Goal: Task Accomplishment & Management: Use online tool/utility

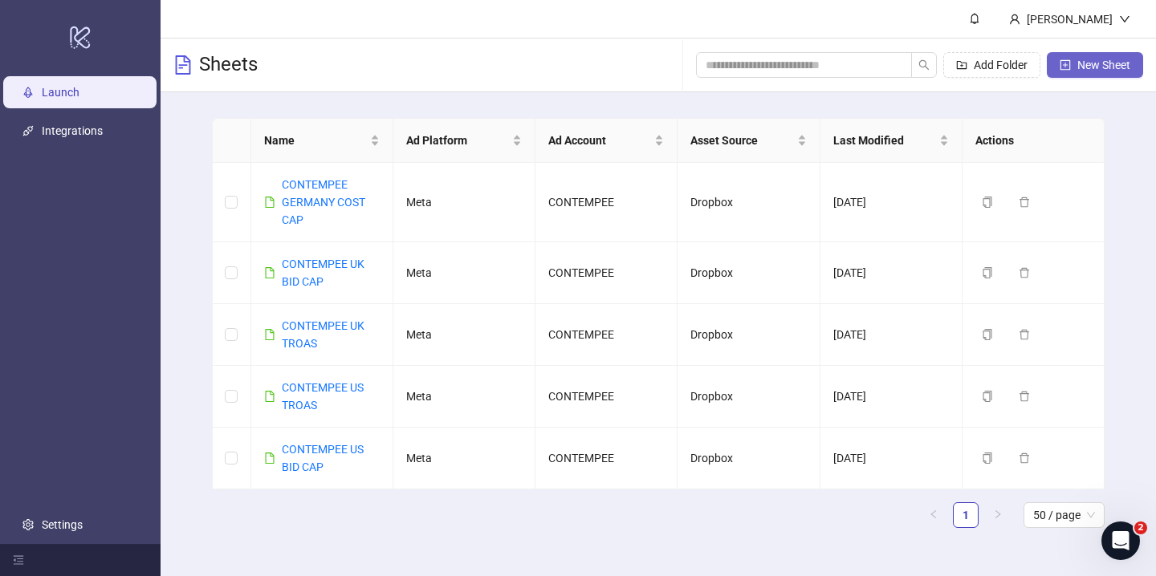
click at [1077, 73] on button "New Sheet" at bounding box center [1095, 65] width 96 height 26
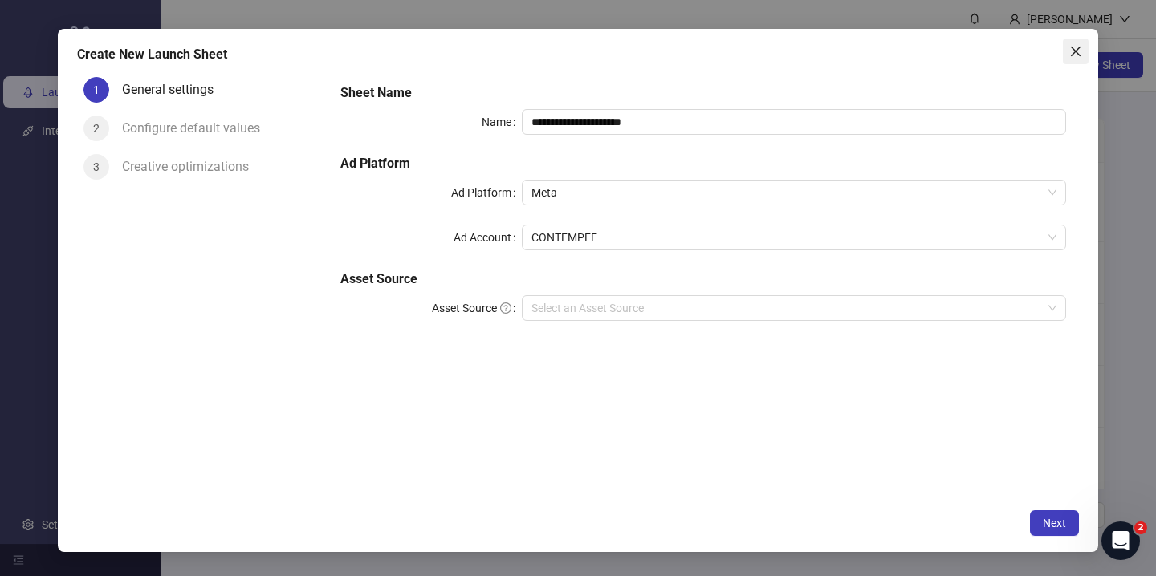
click at [1072, 54] on icon "close" at bounding box center [1076, 52] width 10 height 10
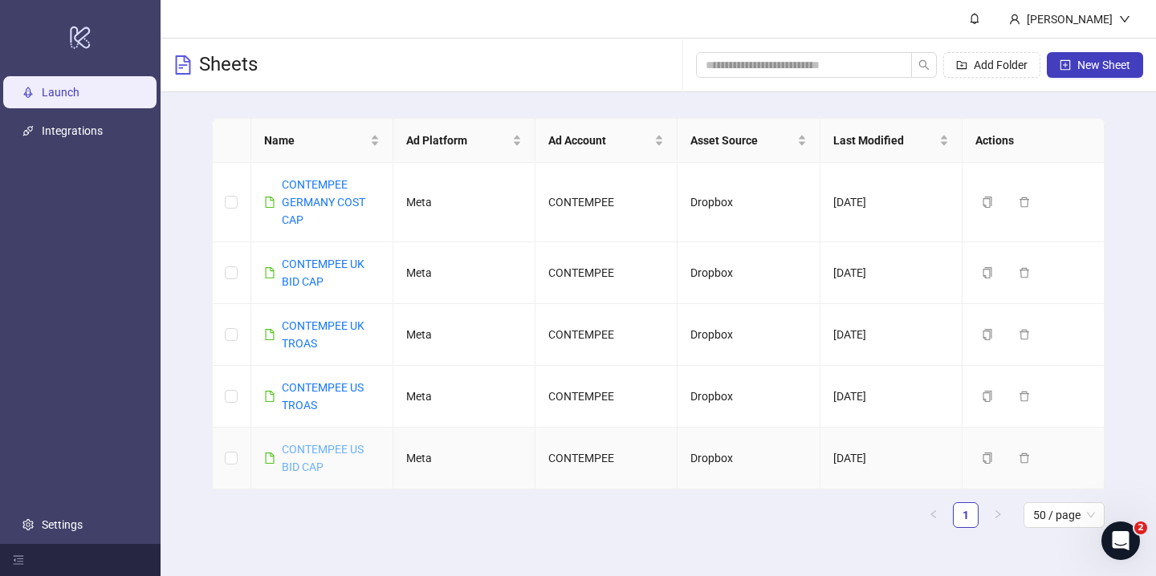
click at [332, 447] on link "CONTEMPEE US BID CAP" at bounding box center [323, 458] width 82 height 31
click at [983, 462] on icon "copy" at bounding box center [987, 458] width 11 height 11
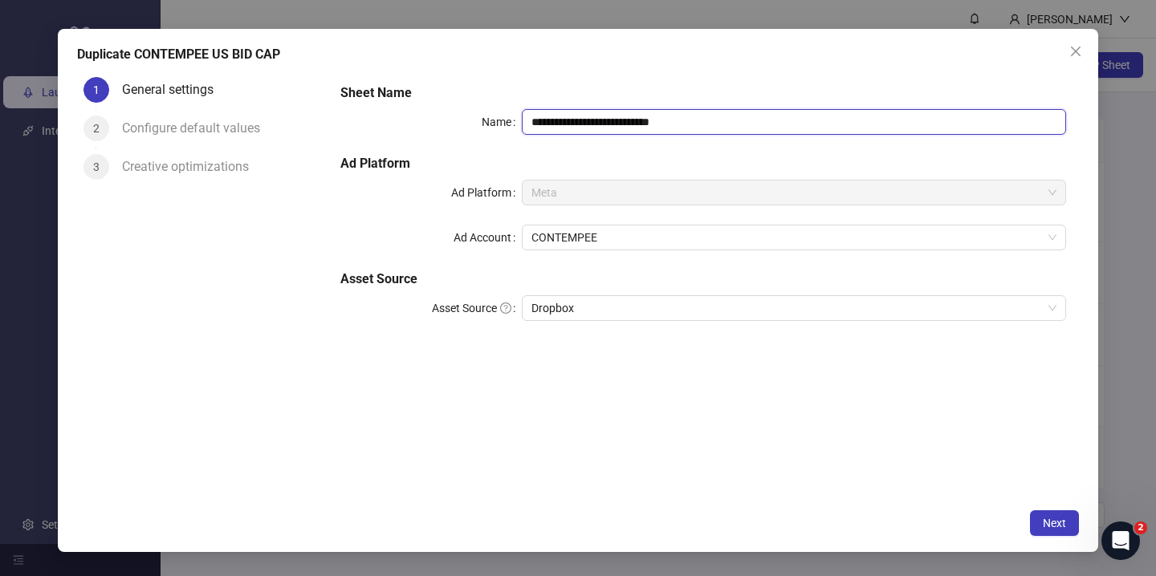
drag, startPoint x: 613, startPoint y: 123, endPoint x: 771, endPoint y: 135, distance: 158.6
click at [771, 135] on div "**********" at bounding box center [703, 212] width 739 height 270
type input "**********"
click at [761, 173] on h5 "Ad Platform" at bounding box center [703, 163] width 726 height 19
click at [1064, 519] on span "Next" at bounding box center [1054, 523] width 23 height 13
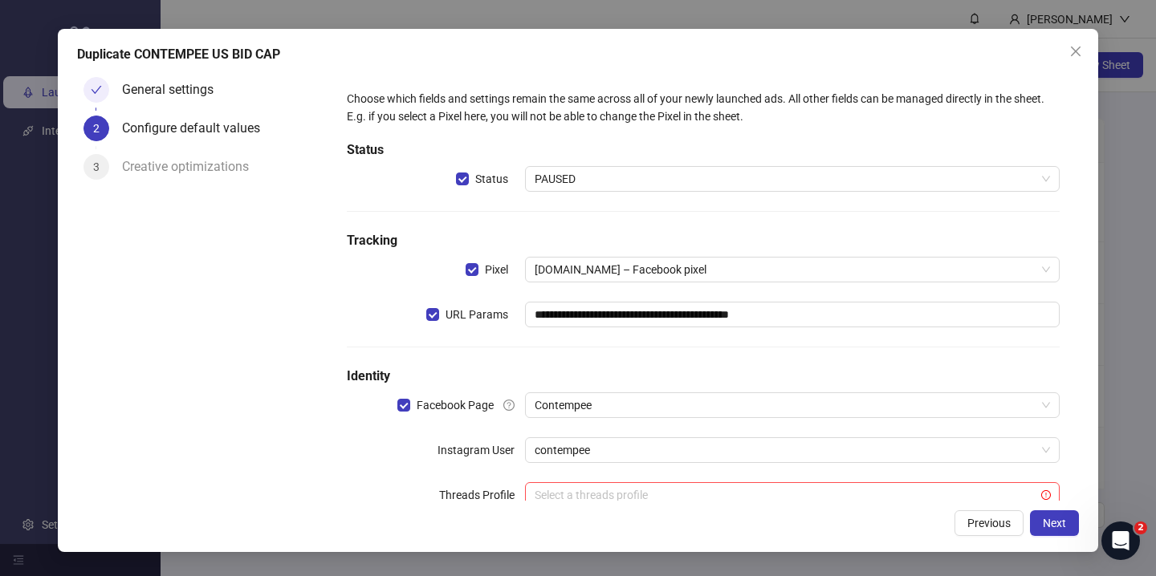
scroll to position [46, 0]
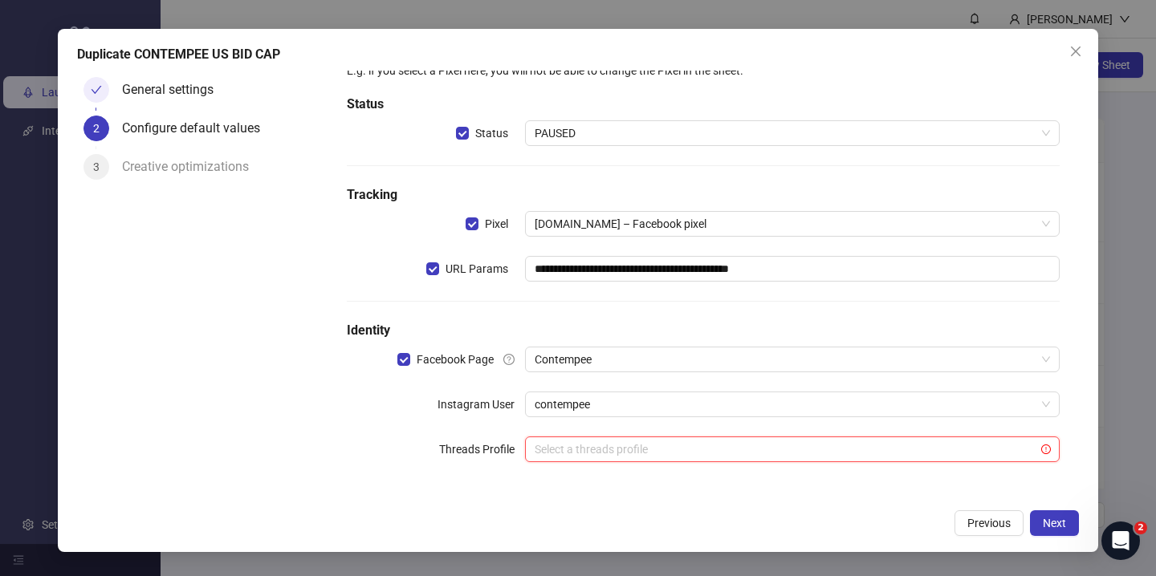
click at [731, 448] on input "search" at bounding box center [785, 450] width 501 height 24
click at [478, 499] on form "**********" at bounding box center [703, 263] width 751 height 476
click at [1064, 524] on span "Next" at bounding box center [1054, 523] width 23 height 13
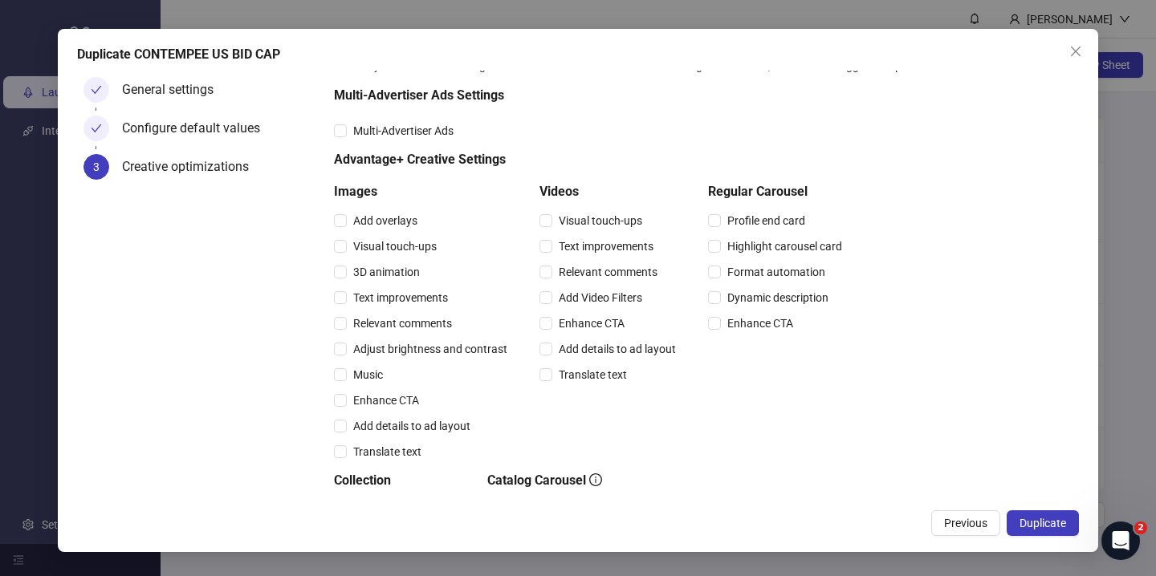
click at [204, 121] on div "Configure default values" at bounding box center [197, 129] width 151 height 26
click at [934, 519] on button "Previous" at bounding box center [965, 524] width 69 height 26
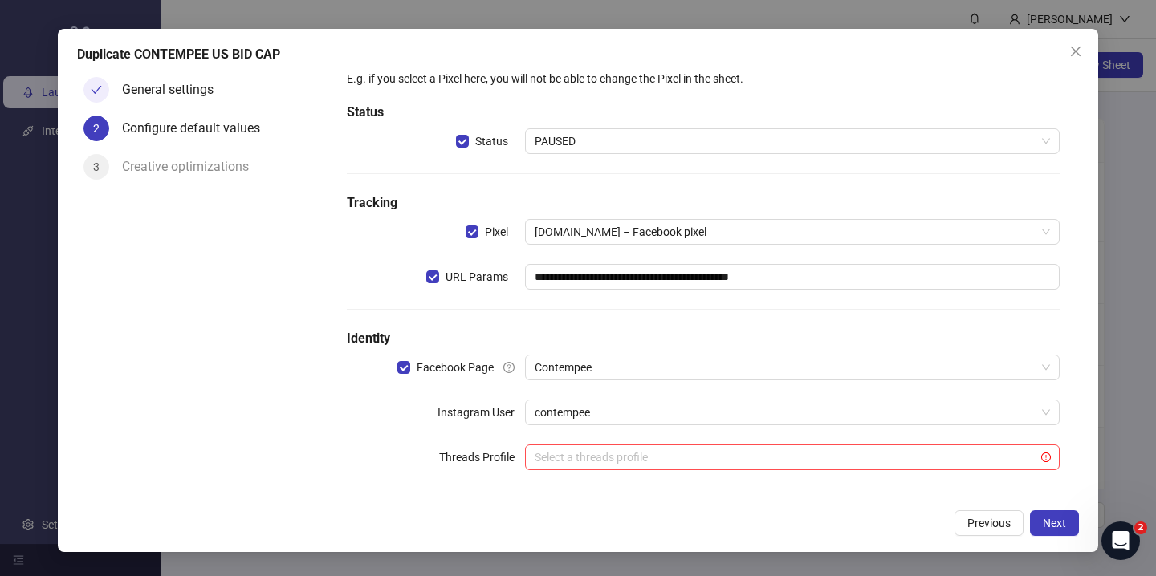
scroll to position [0, 0]
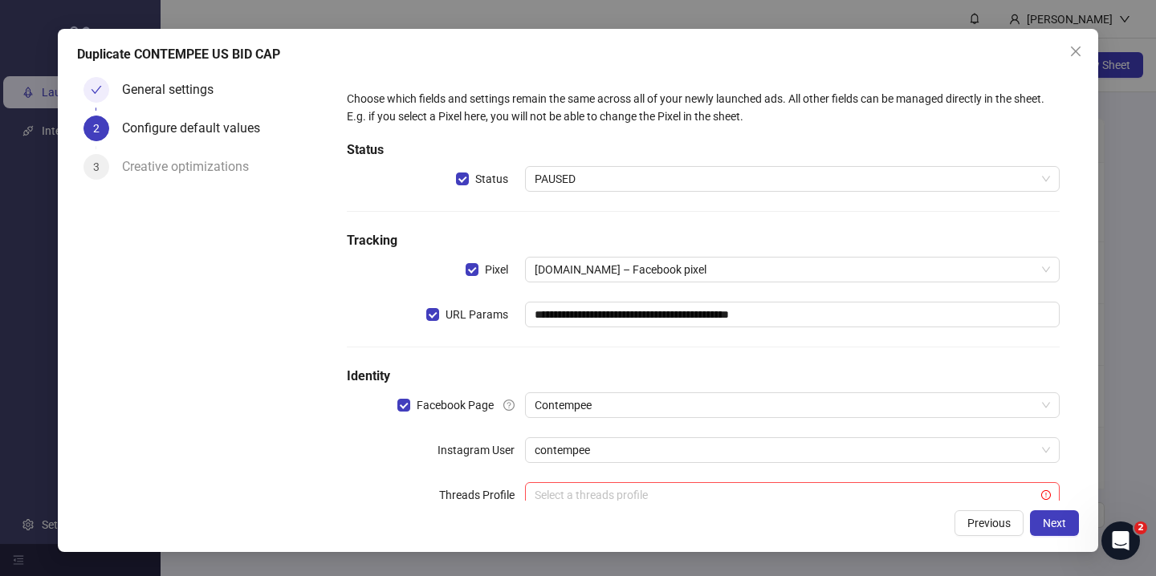
click at [1054, 537] on div "**********" at bounding box center [578, 290] width 1040 height 523
click at [1051, 523] on span "Next" at bounding box center [1054, 523] width 23 height 13
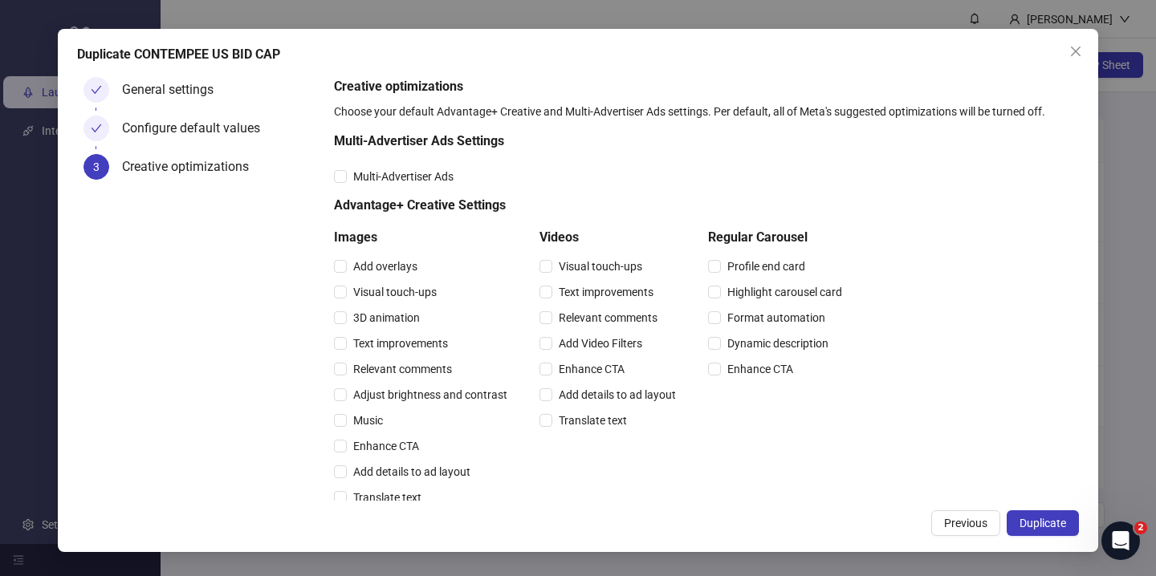
click at [1051, 523] on span "Duplicate" at bounding box center [1043, 523] width 47 height 13
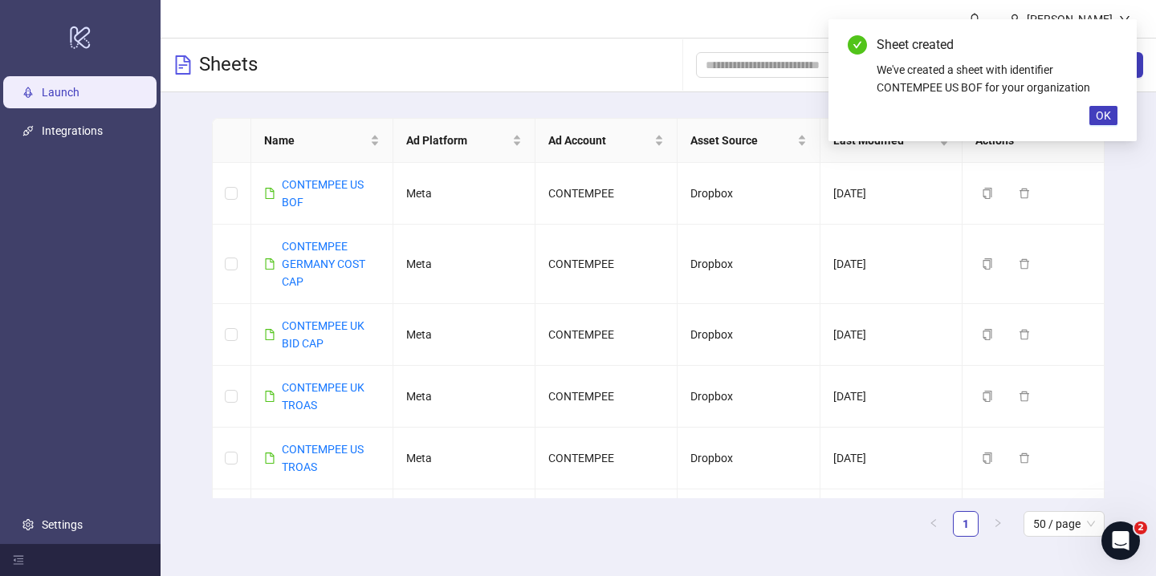
click at [1105, 128] on div "Sheet created We've created a sheet with identifier CONTEMPEE US BOF for your o…" at bounding box center [982, 80] width 308 height 122
click at [1100, 121] on span "OK" at bounding box center [1103, 115] width 15 height 13
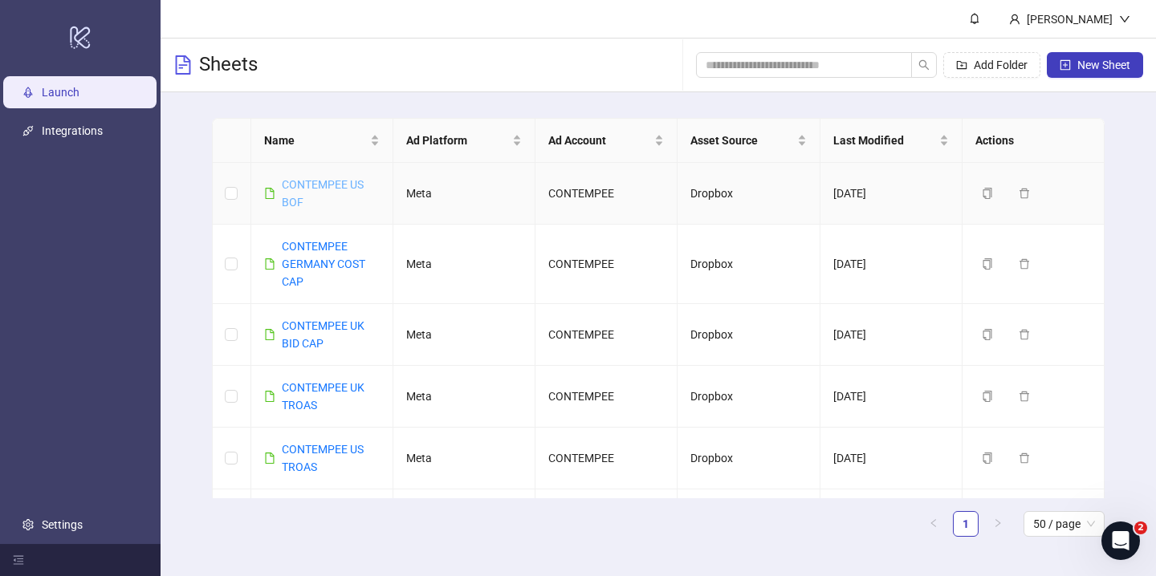
click at [315, 180] on link "CONTEMPEE US BOF" at bounding box center [323, 193] width 82 height 31
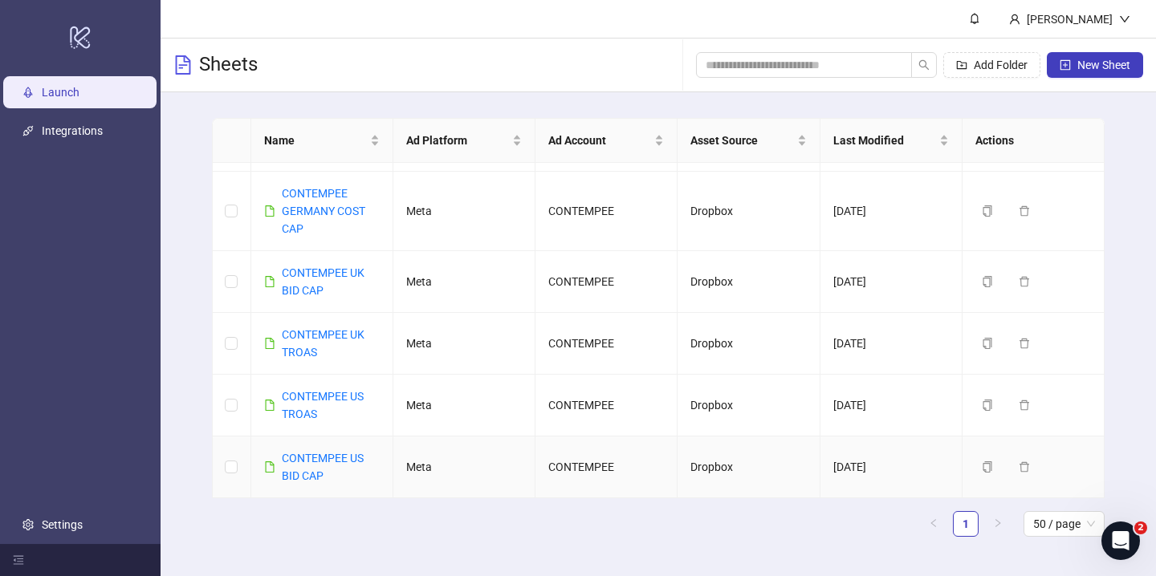
click at [322, 450] on div "CONTEMPEE US BID CAP" at bounding box center [331, 467] width 98 height 35
click at [327, 460] on link "CONTEMPEE US BID CAP" at bounding box center [323, 467] width 82 height 31
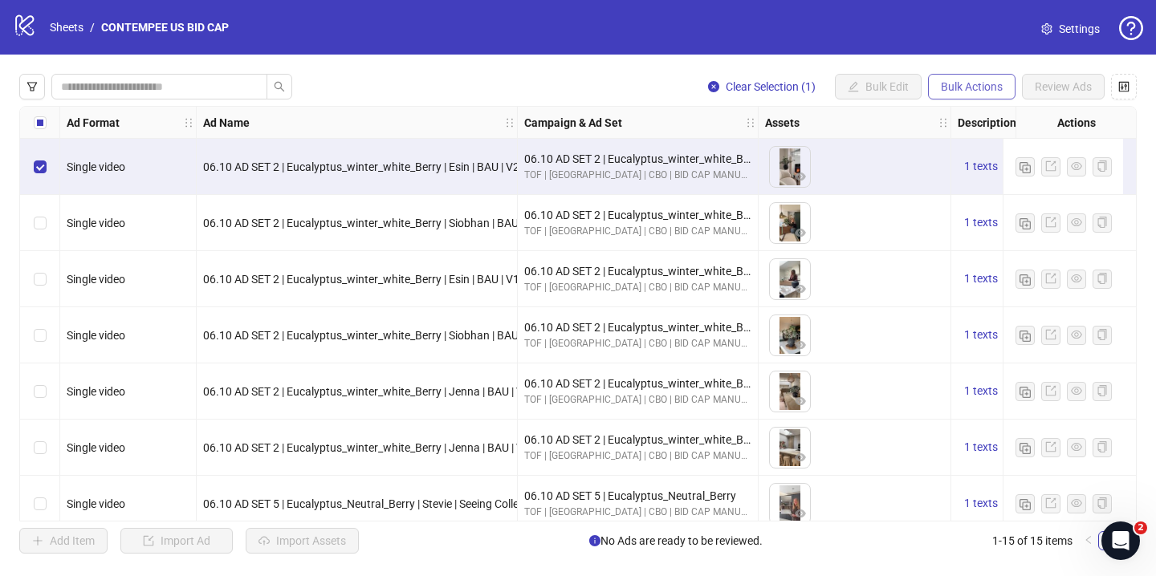
click at [975, 94] on button "Bulk Actions" at bounding box center [972, 87] width 88 height 26
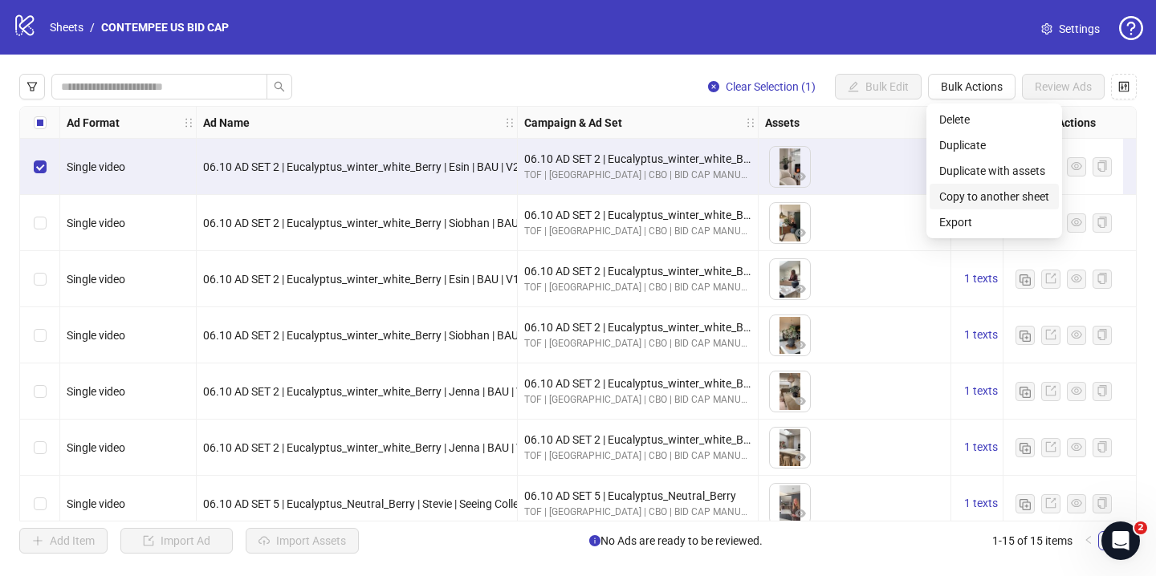
click at [1007, 195] on span "Copy to another sheet" at bounding box center [994, 197] width 110 height 18
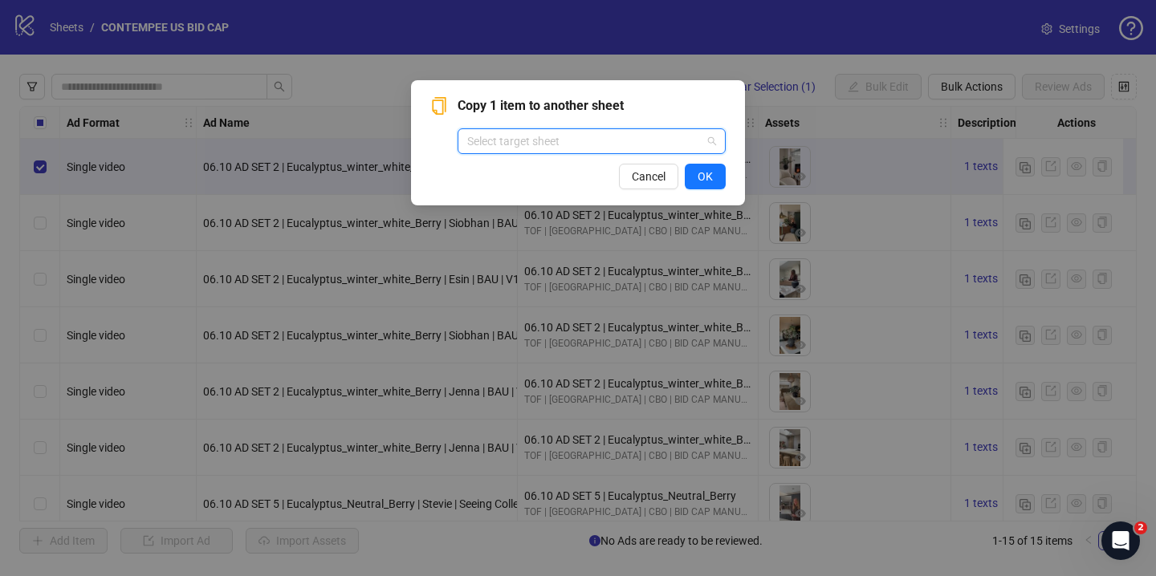
click at [568, 136] on input "search" at bounding box center [584, 141] width 234 height 24
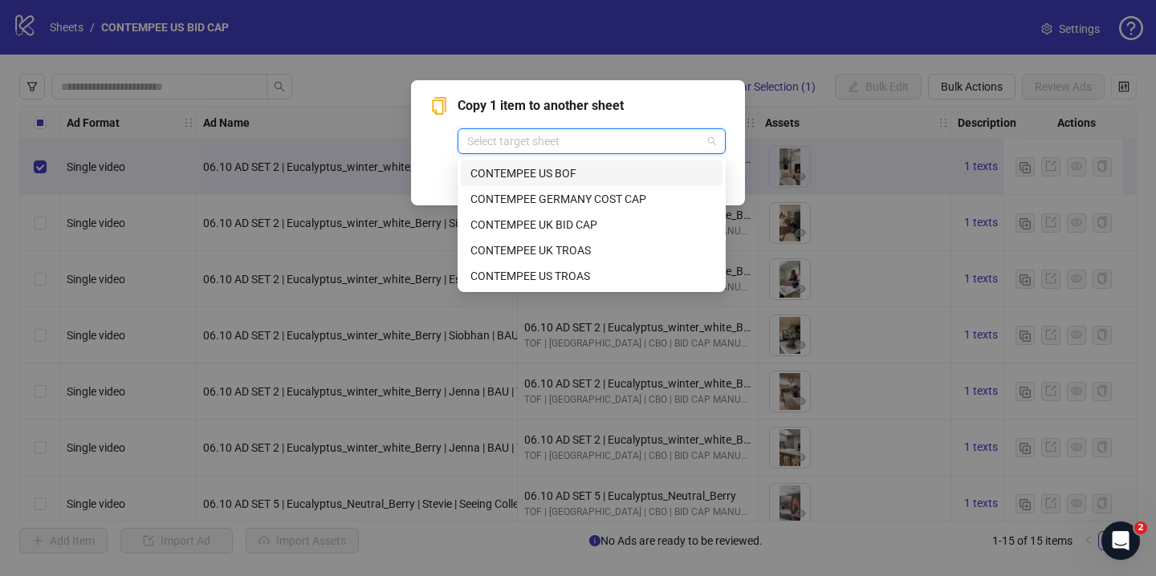
click at [550, 174] on div "CONTEMPEE US BOF" at bounding box center [591, 174] width 242 height 18
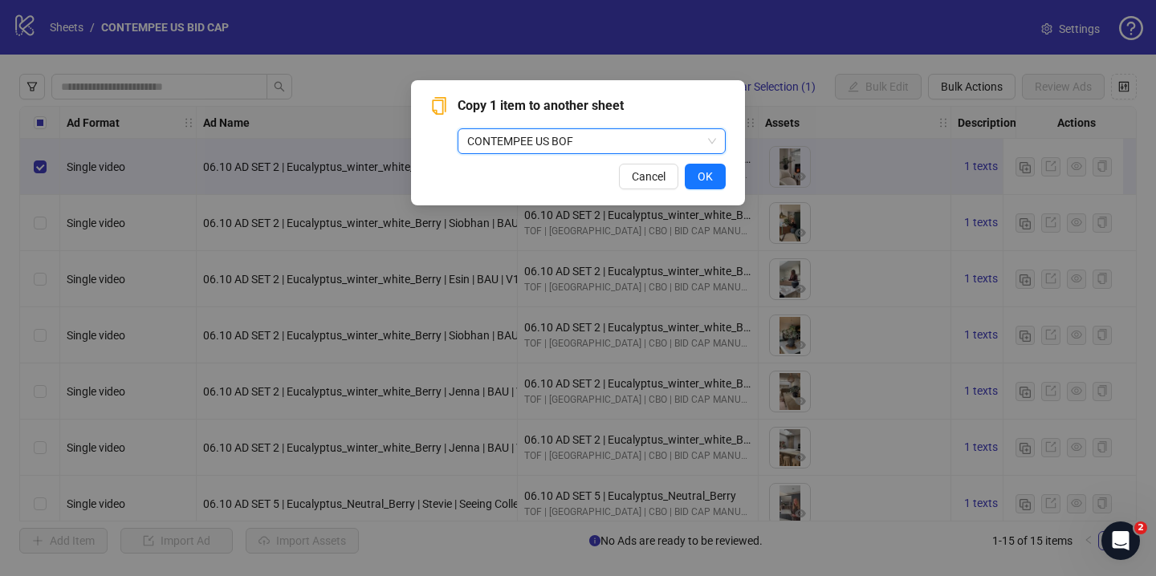
click at [519, 172] on div "Cancel OK" at bounding box center [577, 177] width 295 height 26
click at [717, 185] on button "OK" at bounding box center [705, 177] width 41 height 26
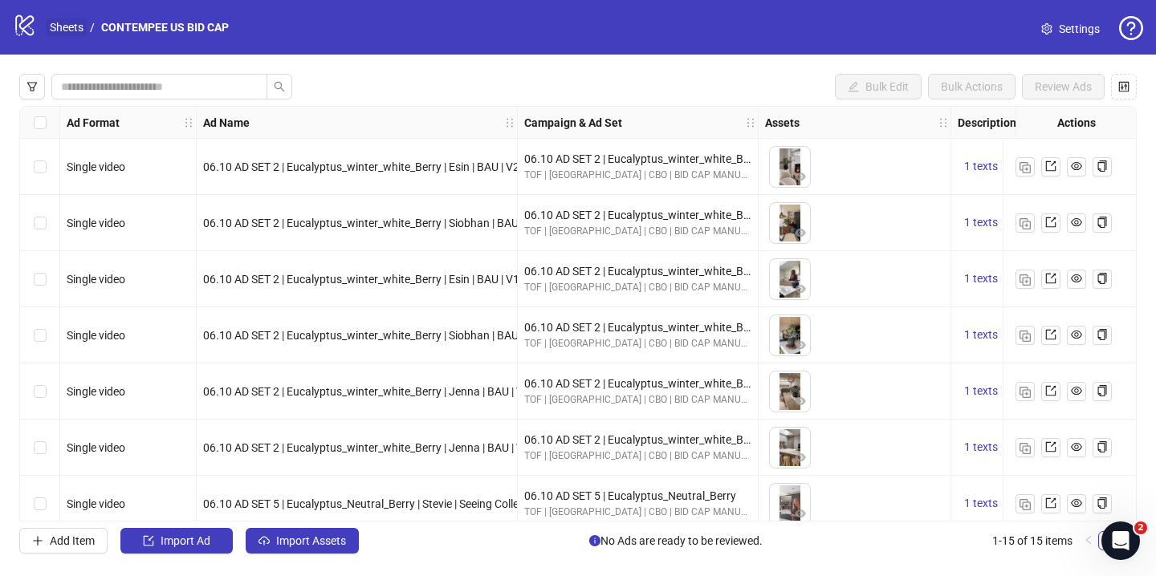
click at [75, 31] on link "Sheets" at bounding box center [67, 27] width 40 height 18
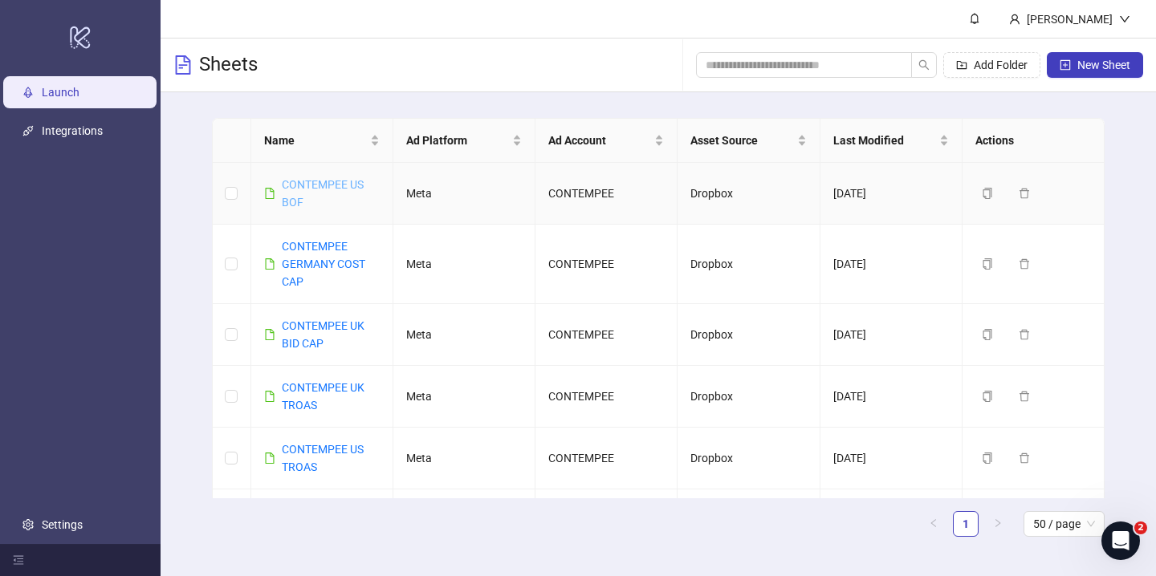
click at [328, 189] on link "CONTEMPEE US BOF" at bounding box center [323, 193] width 82 height 31
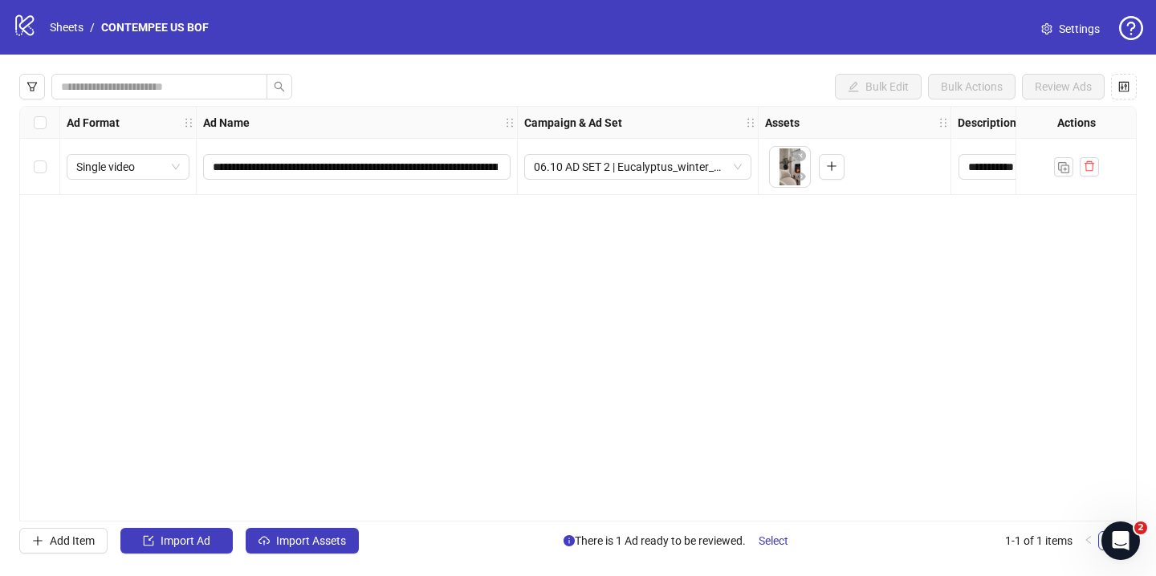
click at [359, 243] on div "**********" at bounding box center [577, 314] width 1117 height 416
click at [363, 162] on input "**********" at bounding box center [355, 167] width 285 height 18
click at [354, 168] on input "**********" at bounding box center [355, 167] width 285 height 18
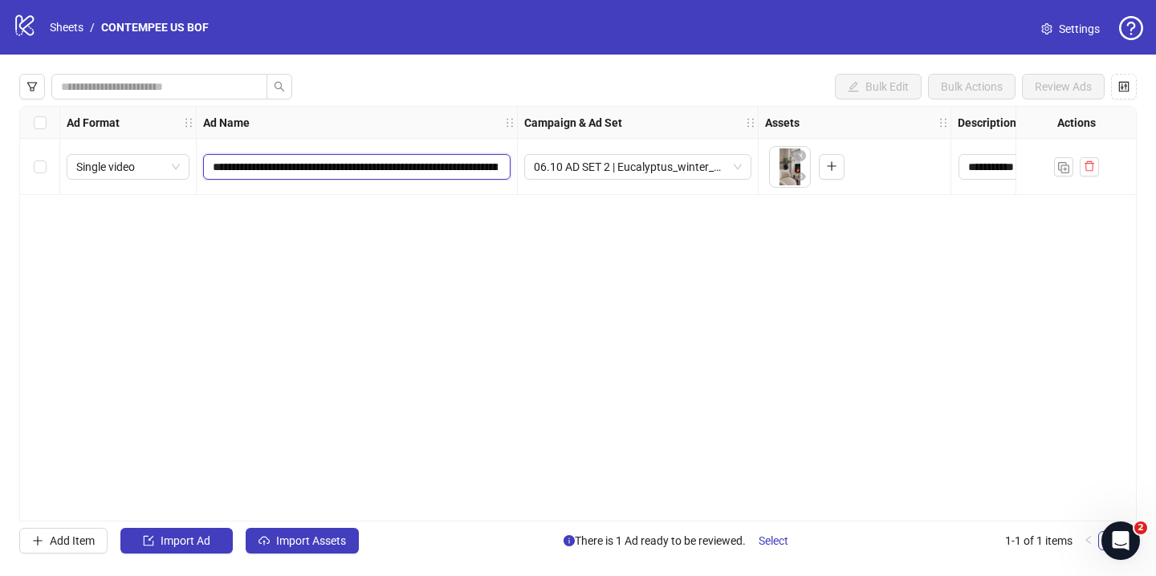
click at [354, 168] on input "**********" at bounding box center [355, 167] width 285 height 18
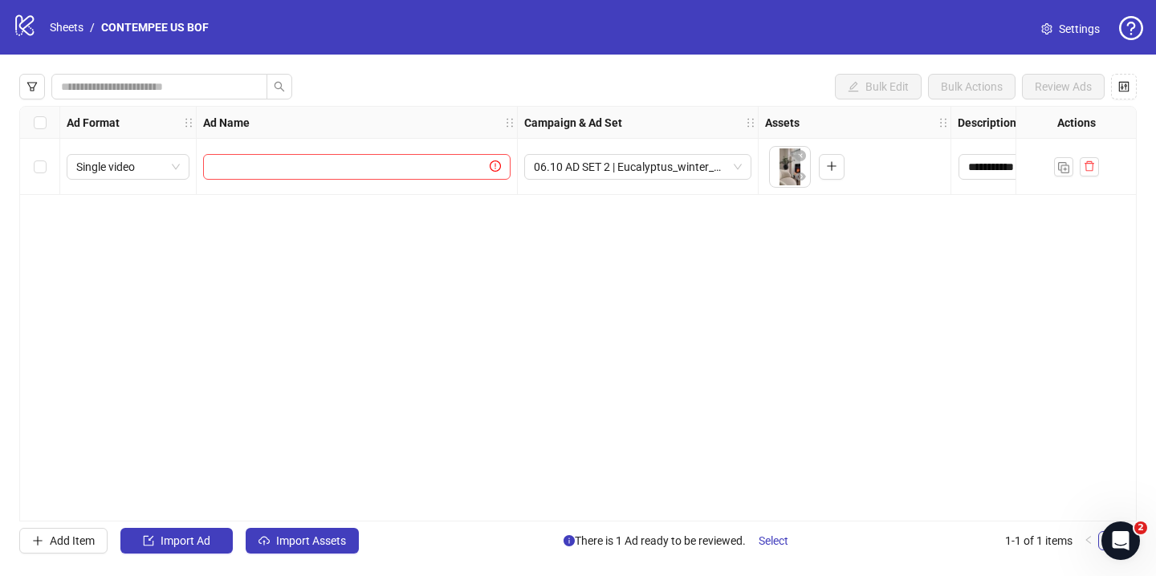
click at [345, 201] on div "**********" at bounding box center [577, 314] width 1117 height 416
click at [326, 164] on input "text" at bounding box center [350, 167] width 274 height 18
click at [611, 179] on div "06.10 AD SET 2 | Eucalyptus_winter_white_Berry" at bounding box center [637, 167] width 227 height 26
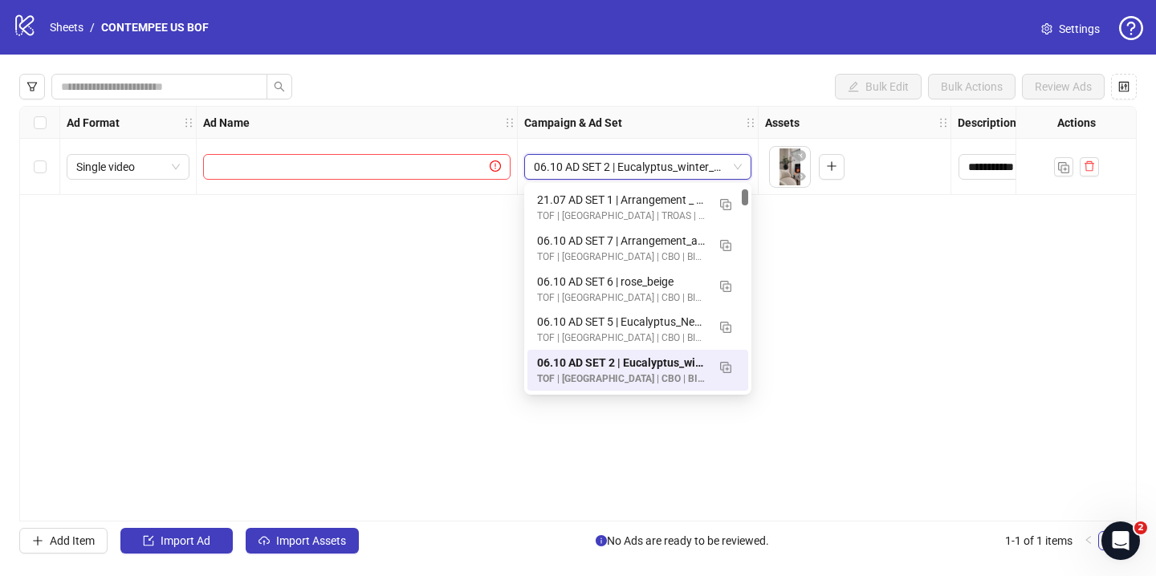
click at [601, 169] on span "06.10 AD SET 2 | Eucalyptus_winter_white_Berry" at bounding box center [638, 167] width 208 height 24
click at [390, 164] on input "text" at bounding box center [350, 167] width 274 height 18
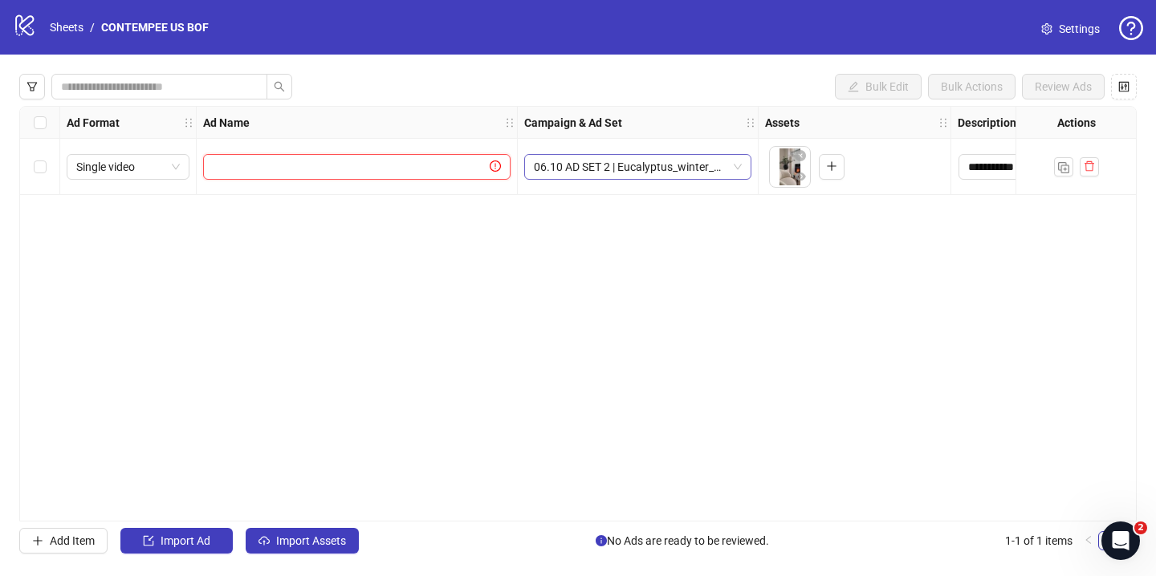
click at [572, 172] on span "06.10 AD SET 2 | Eucalyptus_winter_white_Berry" at bounding box center [638, 167] width 208 height 24
click at [591, 170] on span "06.10 AD SET 2 | Eucalyptus_winter_white_Berry" at bounding box center [638, 167] width 208 height 24
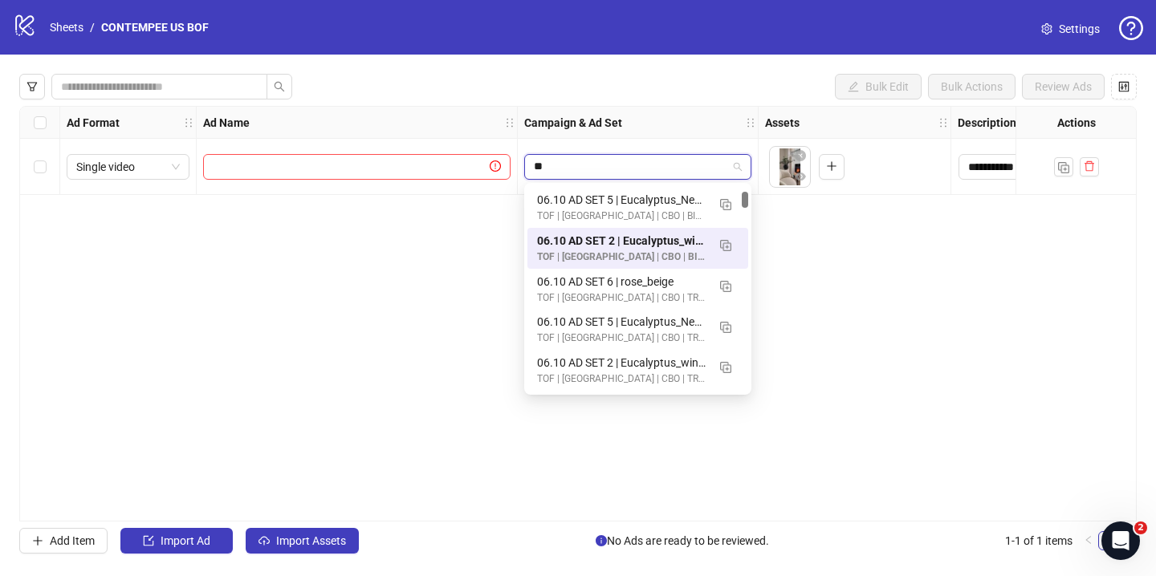
scroll to position [180, 0]
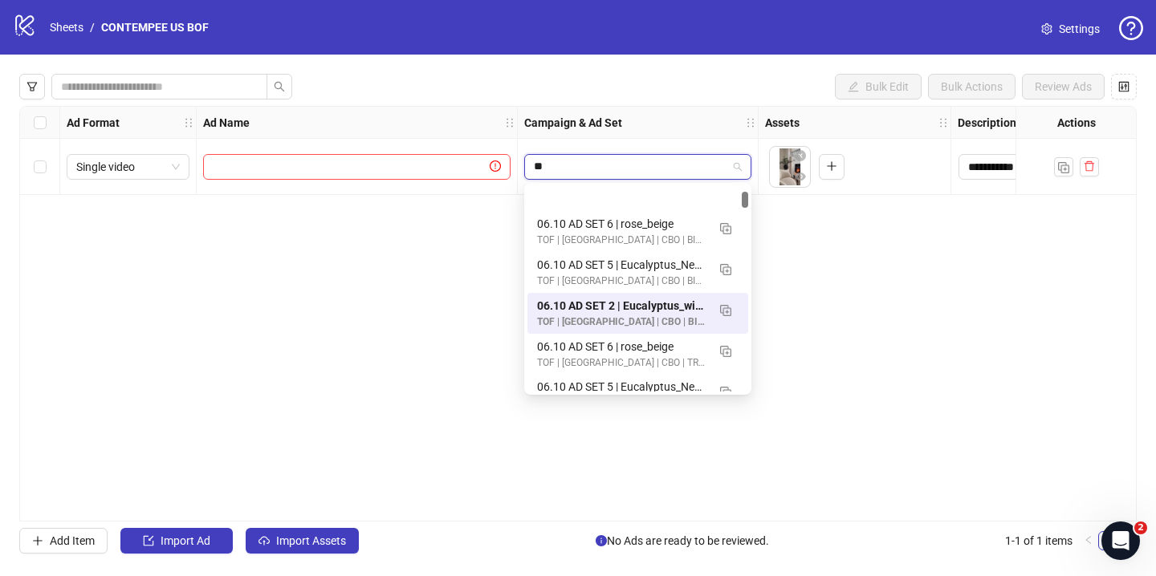
type input "***"
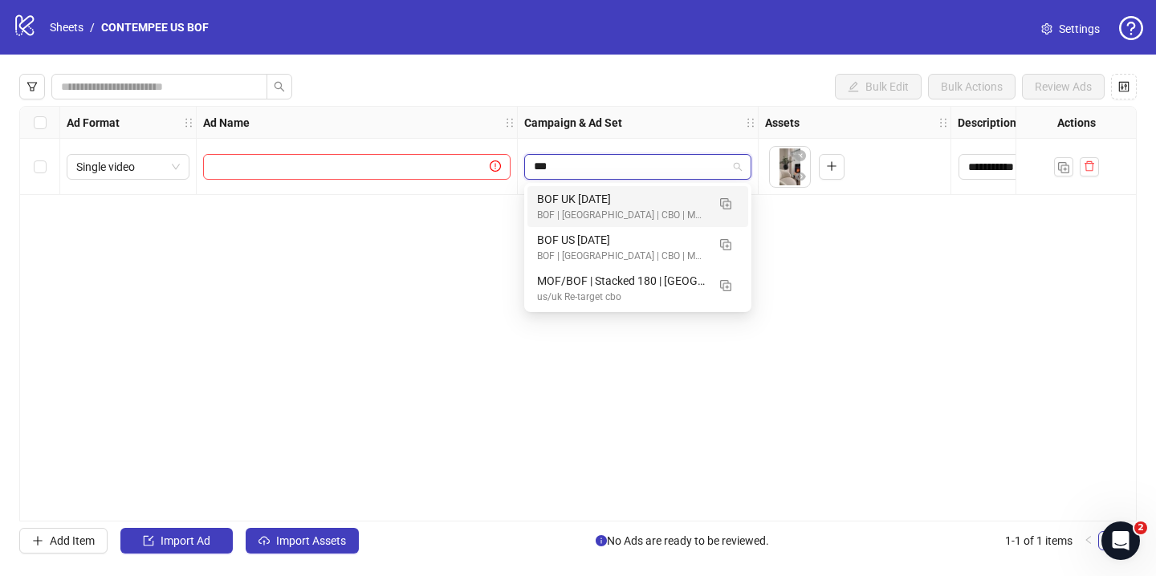
click at [671, 163] on input "***" at bounding box center [630, 167] width 193 height 24
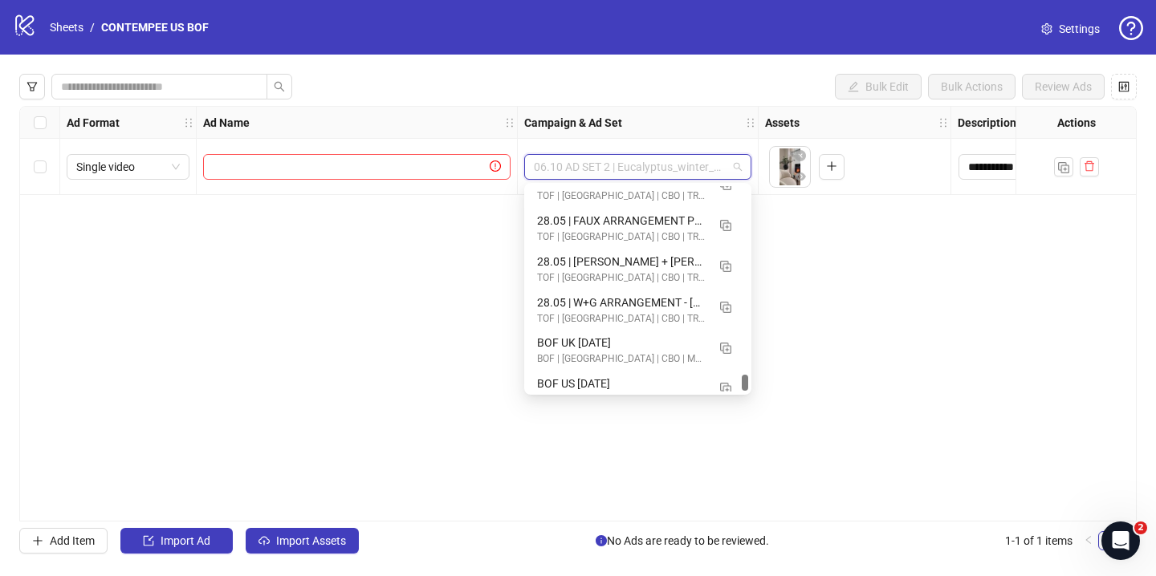
scroll to position [25212, 0]
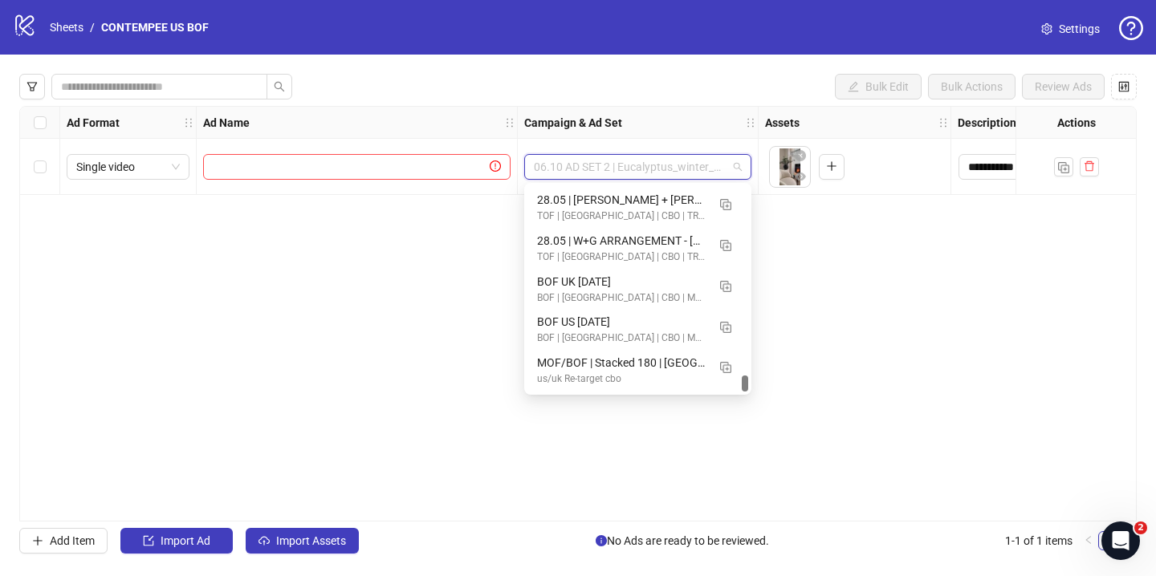
drag, startPoint x: 746, startPoint y: 236, endPoint x: 714, endPoint y: 397, distance: 163.6
click at [714, 397] on body "**********" at bounding box center [578, 288] width 1156 height 576
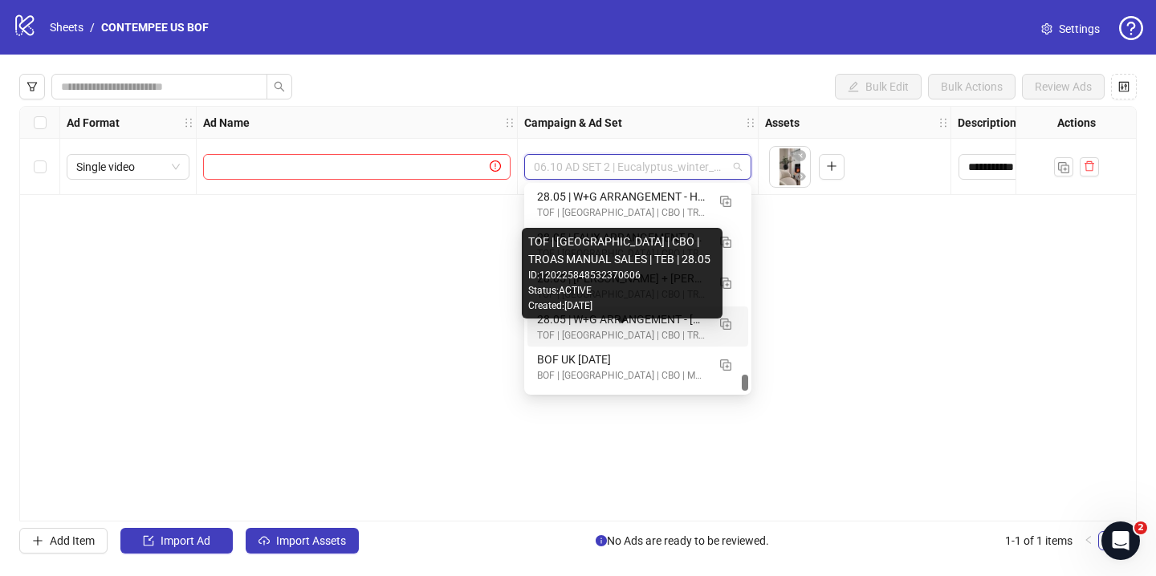
scroll to position [25134, 0]
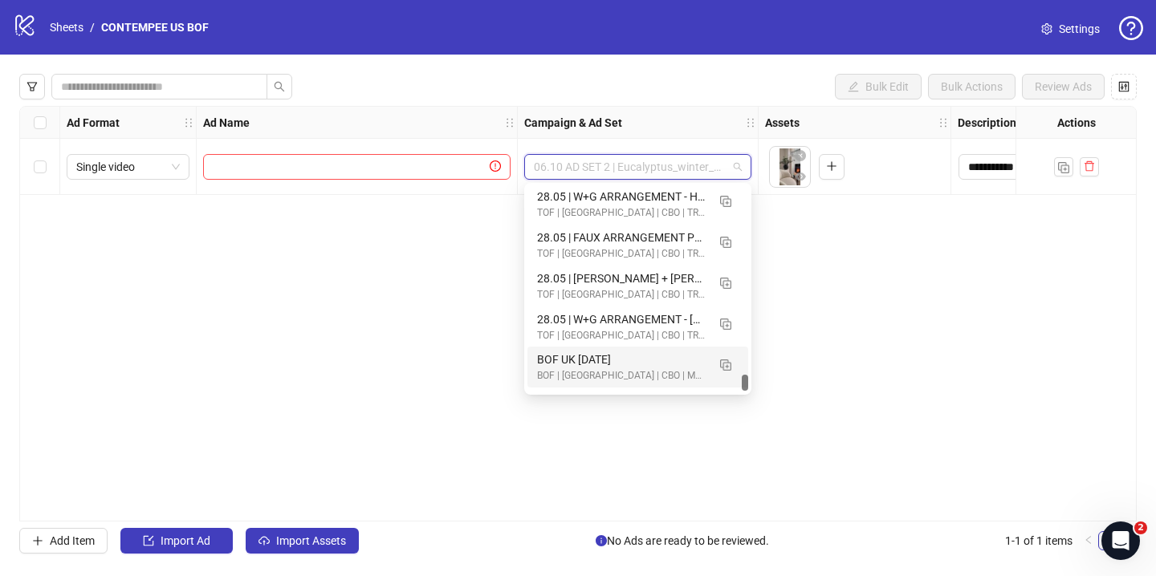
click at [747, 389] on div at bounding box center [745, 383] width 6 height 16
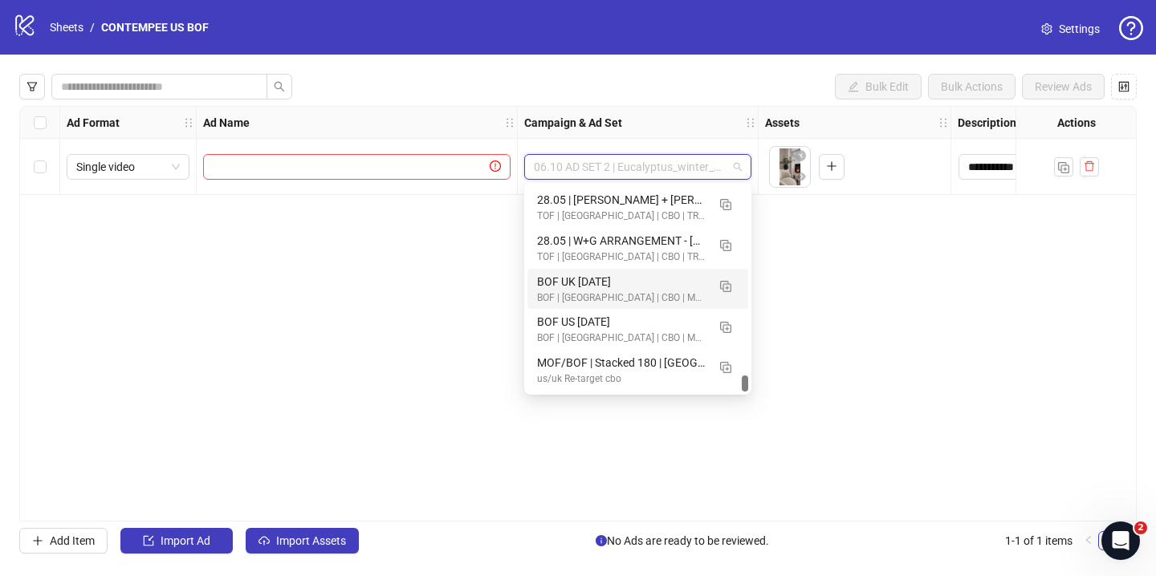
click at [742, 394] on div "120225848532400606 120223810304710606 120222555258660606 28.05 | FAUX ARRANGEME…" at bounding box center [637, 289] width 227 height 212
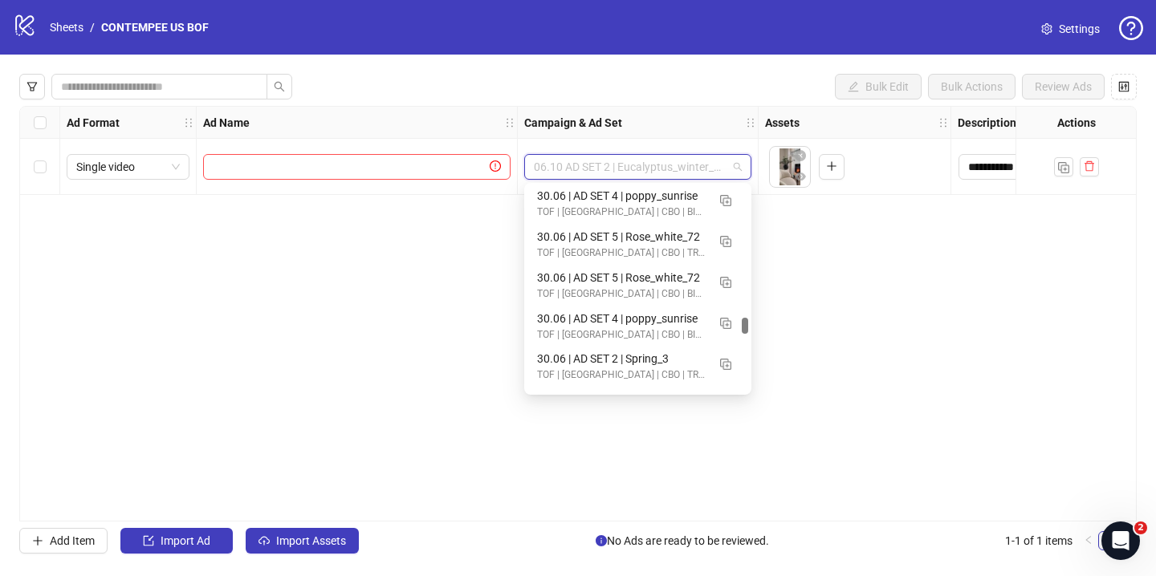
scroll to position [17915, 0]
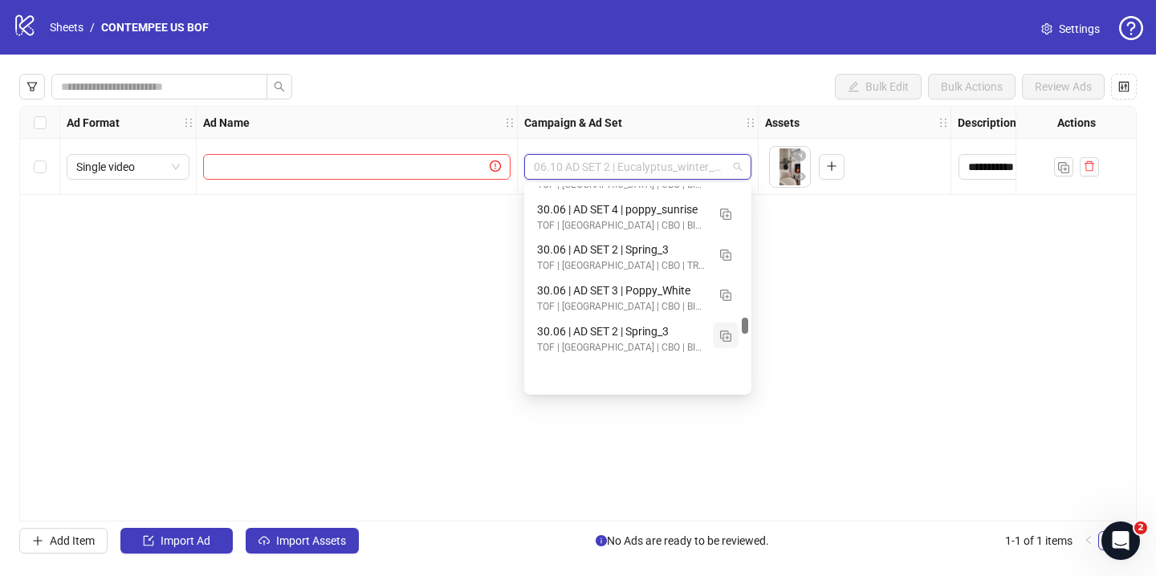
drag, startPoint x: 743, startPoint y: 382, endPoint x: 735, endPoint y: 327, distance: 56.0
click at [735, 326] on div "30.06 | AD SET 4 | poppy_sunrise TOF | [GEOGRAPHIC_DATA] | CBO | BID CAP MANUAL…" at bounding box center [637, 289] width 221 height 206
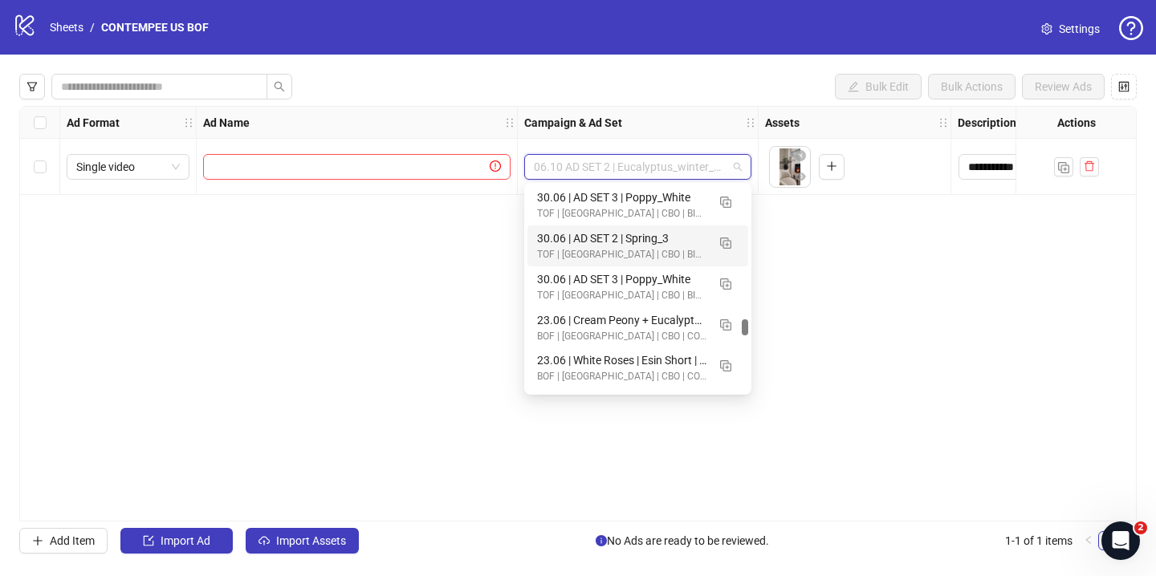
scroll to position [18120, 0]
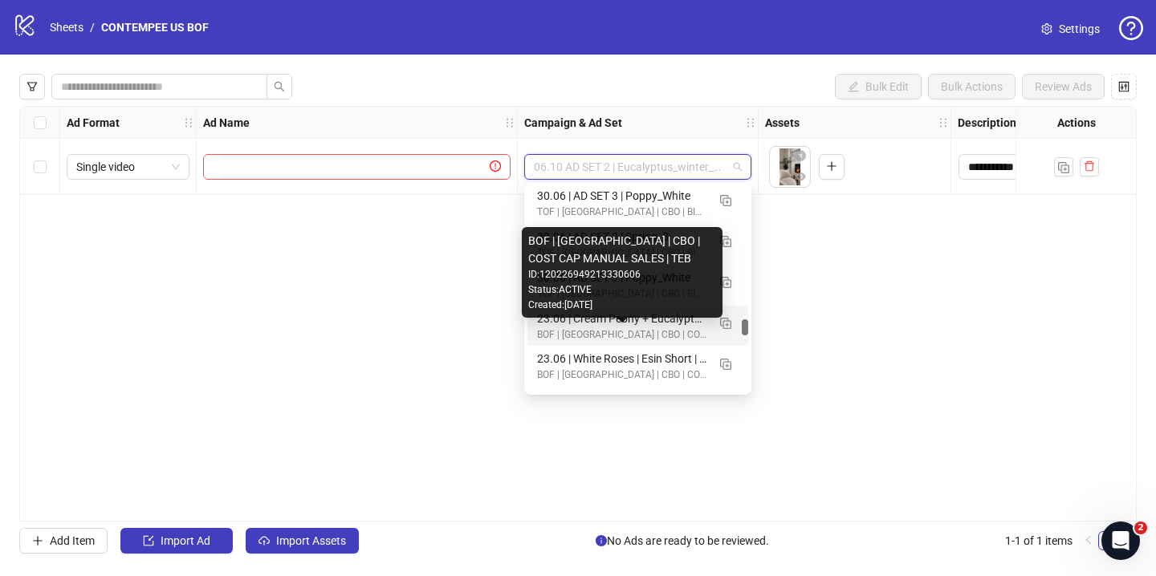
click at [649, 328] on div "BOF | [GEOGRAPHIC_DATA] | CBO | COST CAP MANUAL SALES | TEB" at bounding box center [621, 335] width 169 height 15
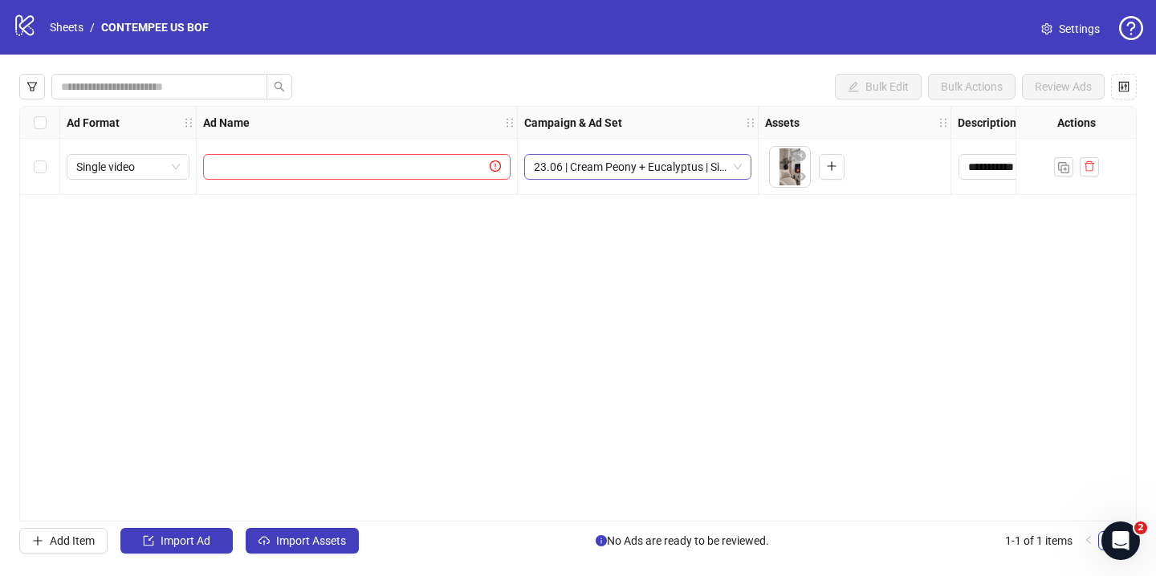
click at [670, 174] on span "23.06 | Cream Peony + Eucalyptus | Siobhan - Now Available | [GEOGRAPHIC_DATA] …" at bounding box center [638, 167] width 208 height 24
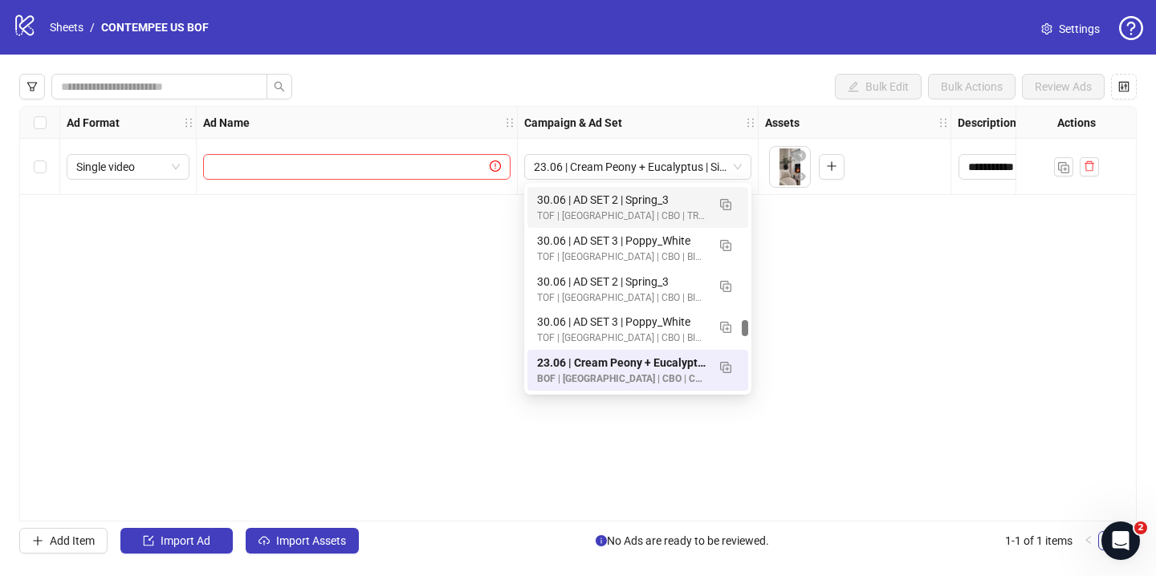
click at [836, 238] on div "**********" at bounding box center [577, 314] width 1117 height 416
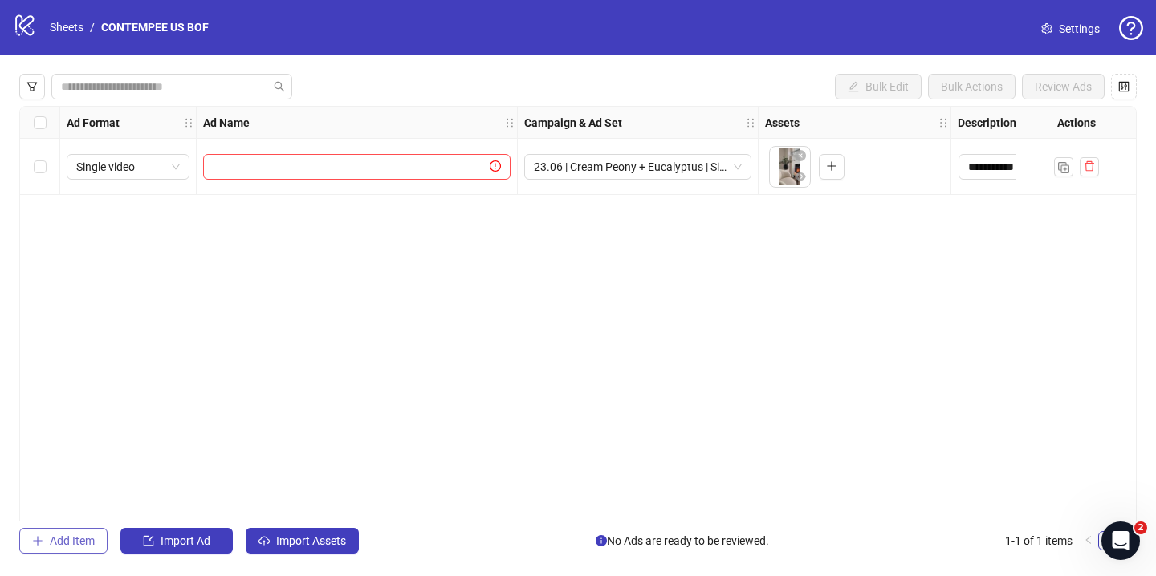
click at [79, 529] on button "Add Item" at bounding box center [63, 541] width 88 height 26
click at [79, 543] on span "Add Item" at bounding box center [72, 541] width 45 height 13
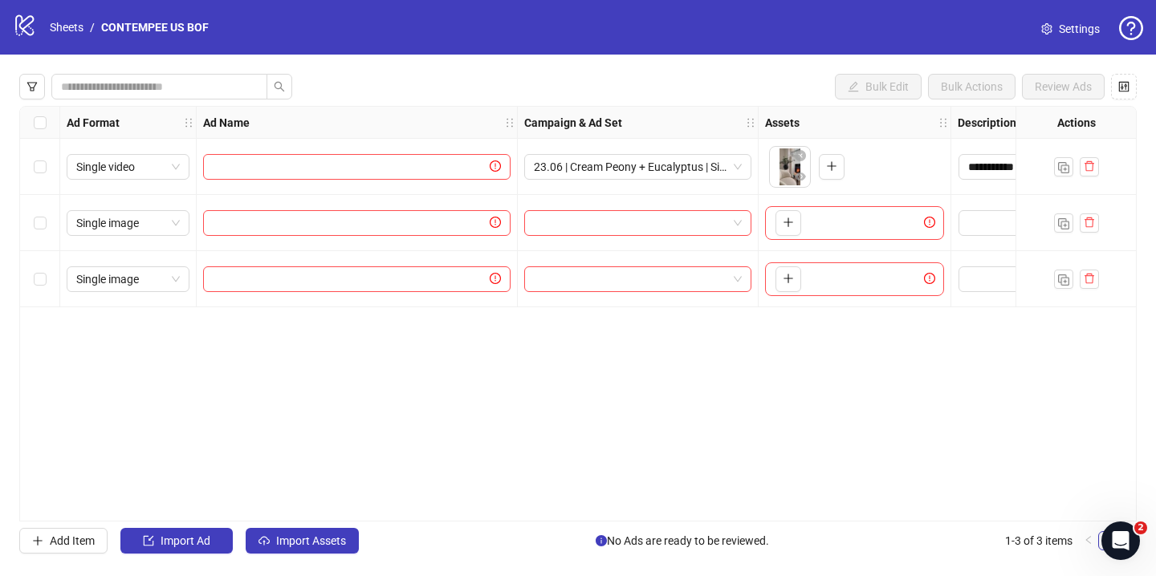
click at [52, 275] on div "Select row 3" at bounding box center [40, 279] width 40 height 56
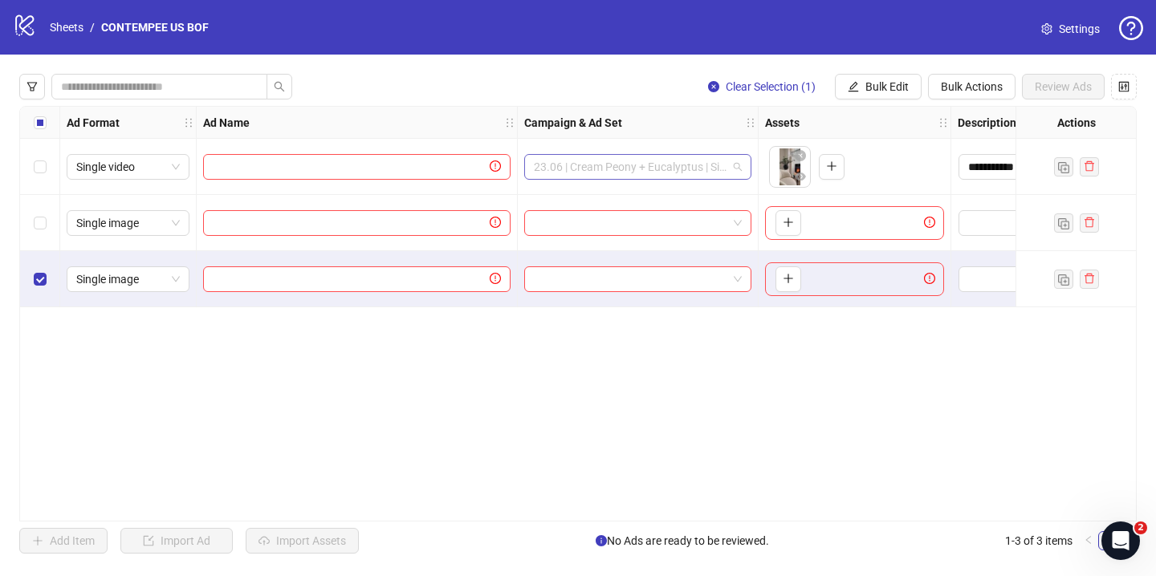
click at [617, 169] on span "23.06 | Cream Peony + Eucalyptus | Siobhan - Now Available | [GEOGRAPHIC_DATA] …" at bounding box center [638, 167] width 208 height 24
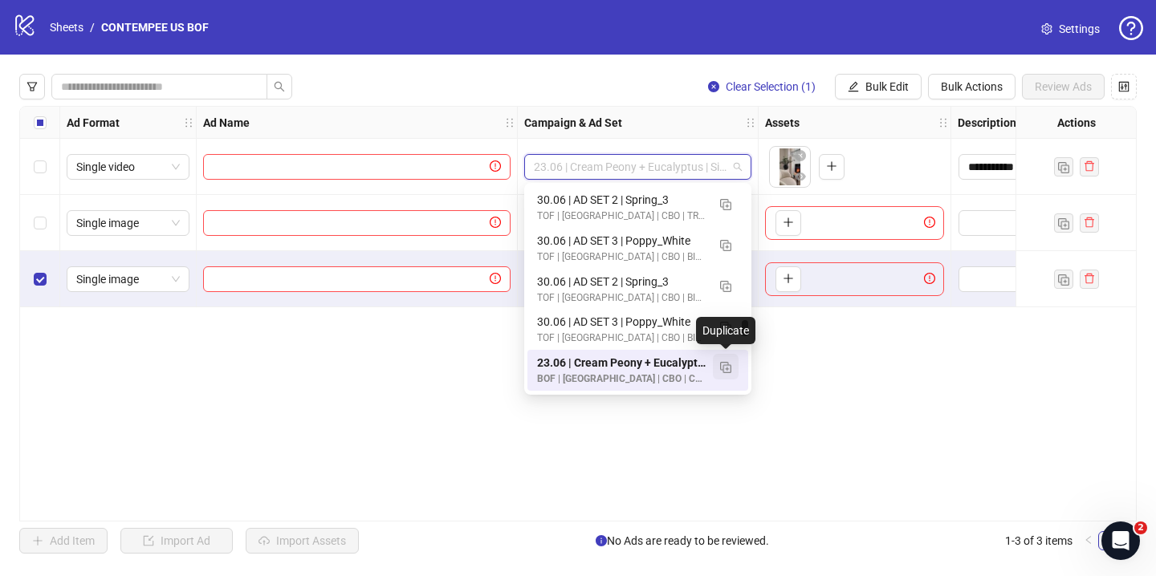
click at [726, 367] on img "button" at bounding box center [725, 367] width 11 height 11
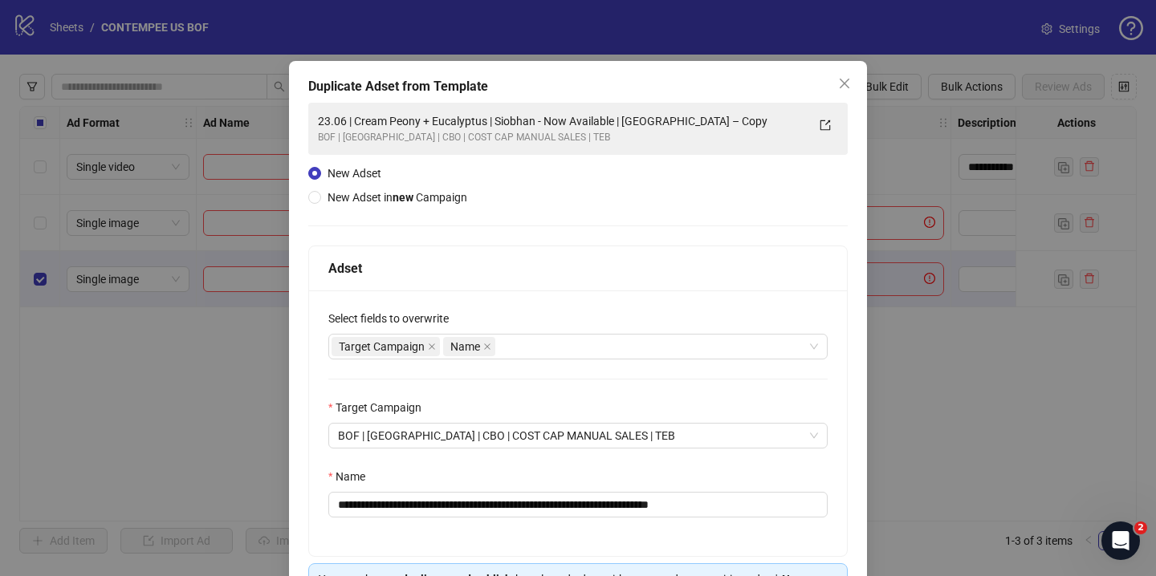
scroll to position [20, 0]
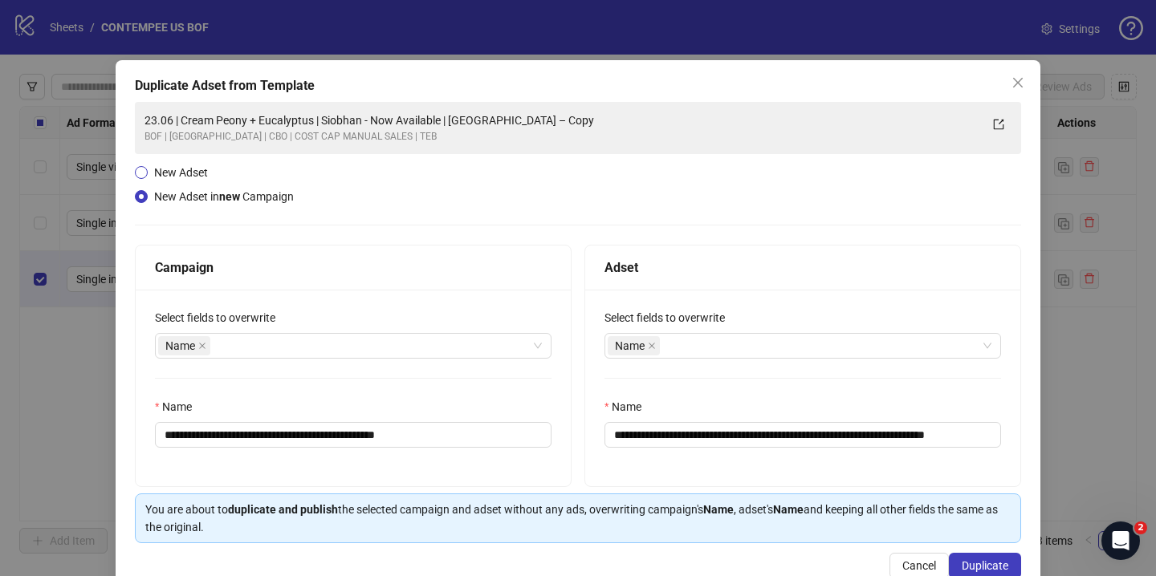
click at [191, 171] on span "New Adset" at bounding box center [181, 172] width 54 height 13
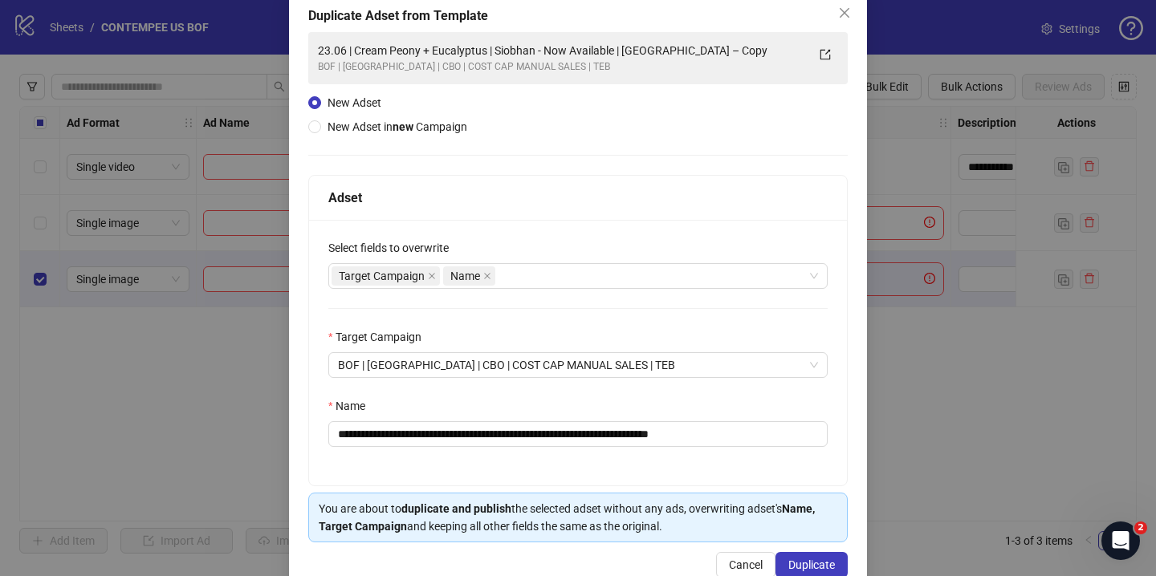
scroll to position [128, 0]
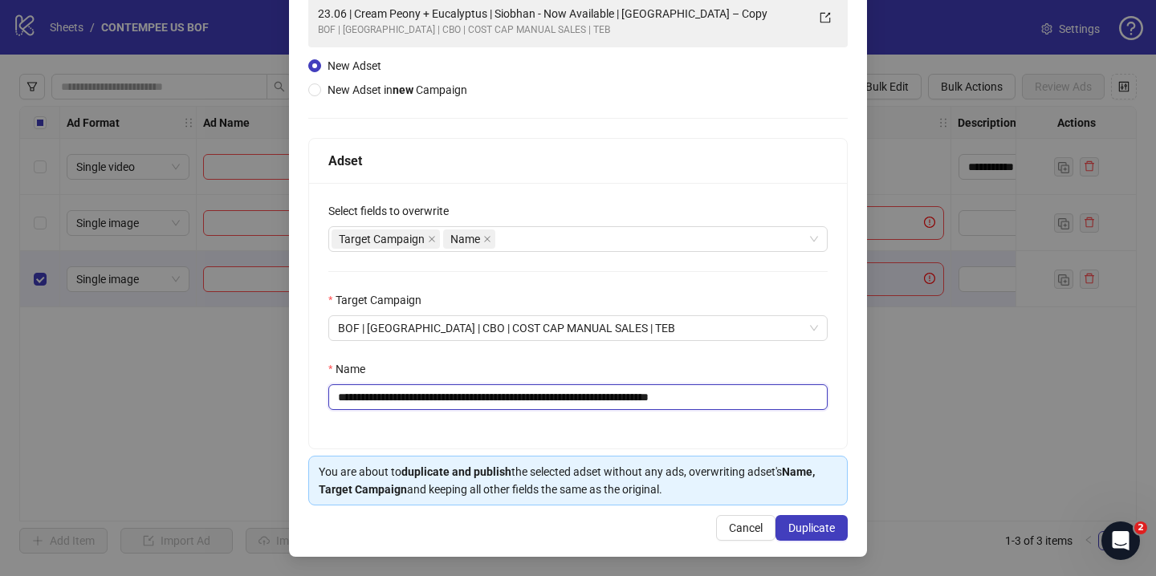
drag, startPoint x: 749, startPoint y: 395, endPoint x: 376, endPoint y: 403, distance: 372.6
click at [376, 403] on input "**********" at bounding box center [577, 398] width 499 height 26
click at [744, 525] on span "Cancel" at bounding box center [746, 528] width 34 height 13
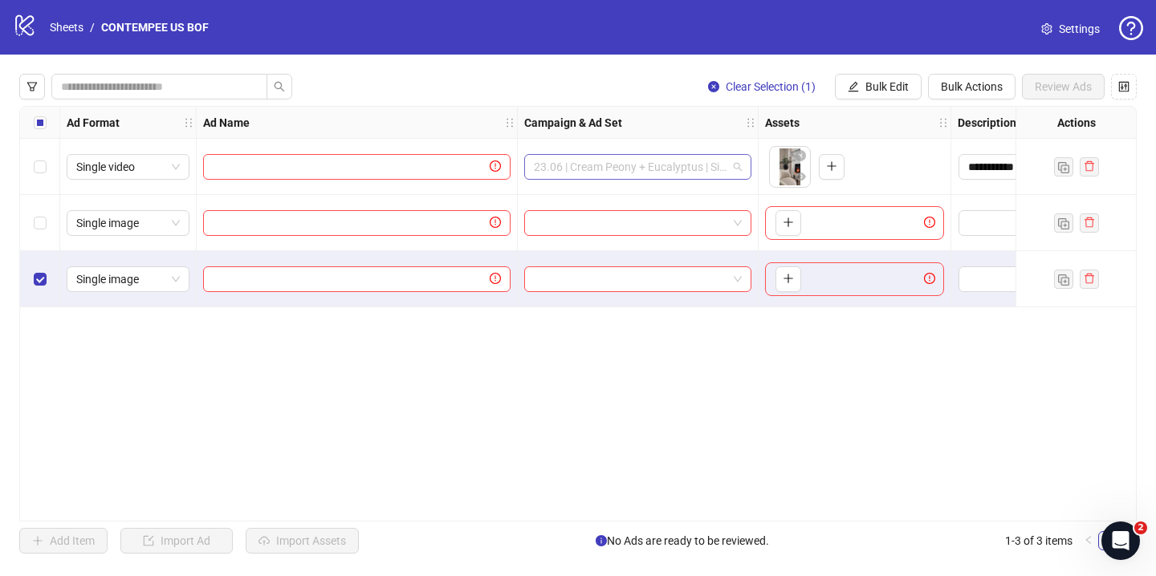
click at [711, 172] on span "23.06 | Cream Peony + Eucalyptus | Siobhan - Now Available | [GEOGRAPHIC_DATA] …" at bounding box center [638, 167] width 208 height 24
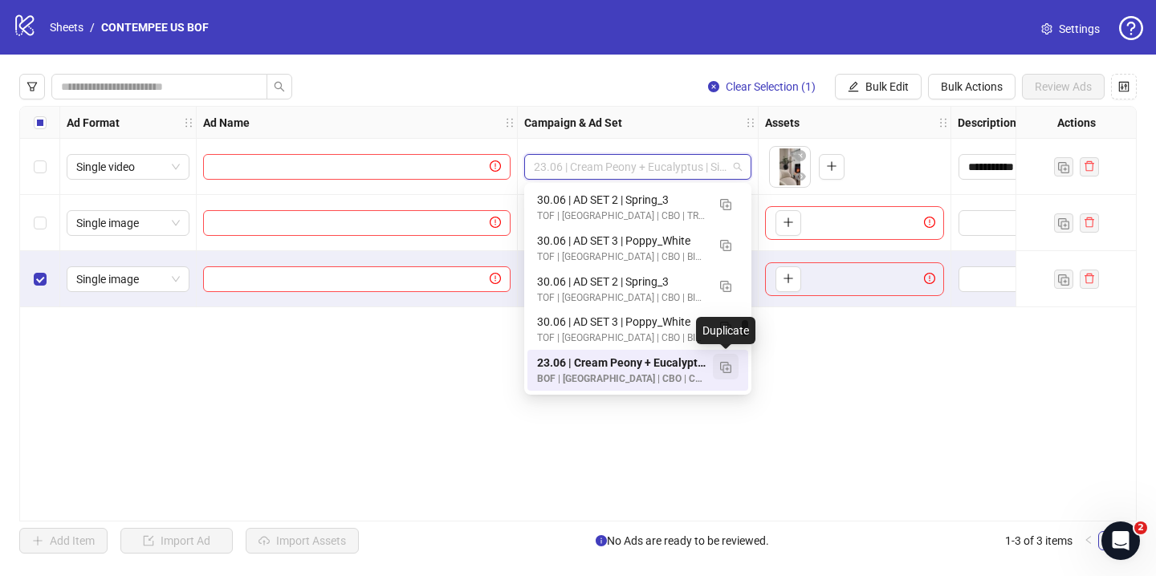
click at [731, 372] on img "button" at bounding box center [725, 367] width 11 height 11
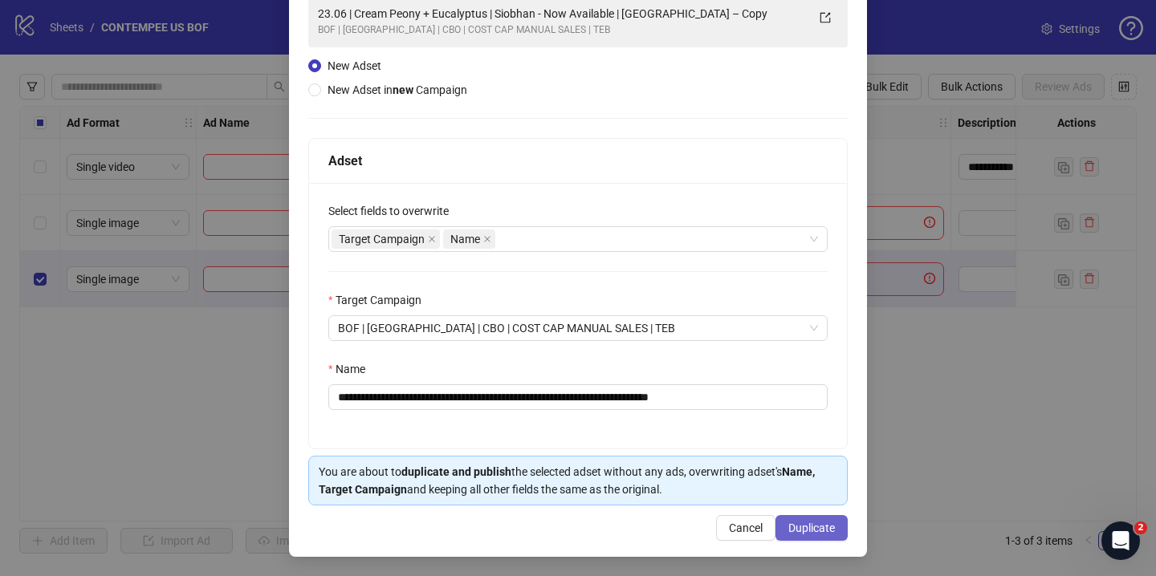
click at [816, 527] on span "Duplicate" at bounding box center [811, 528] width 47 height 13
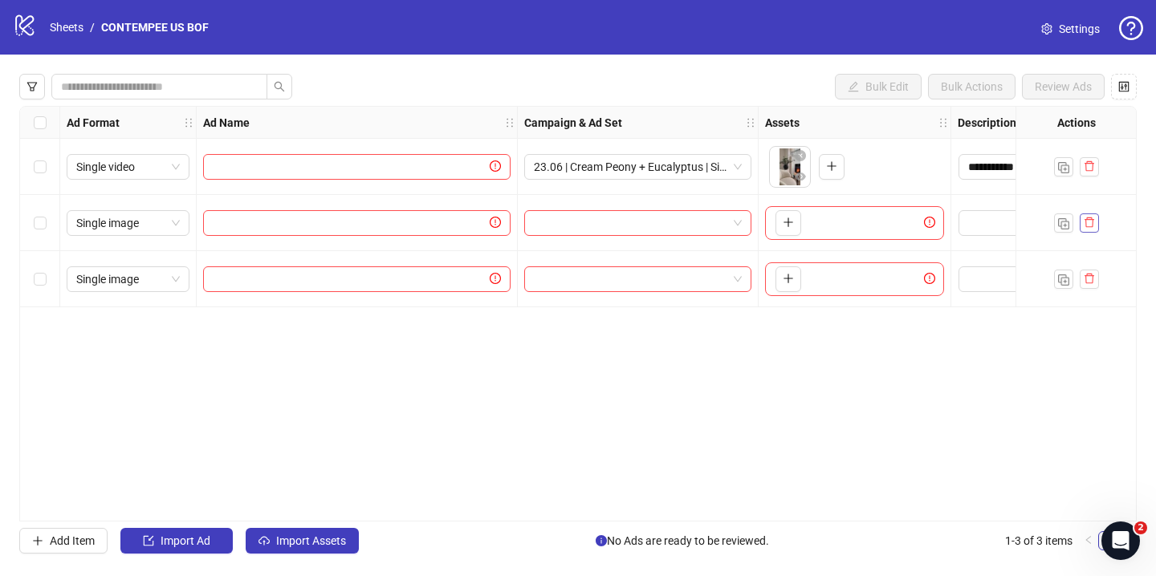
click at [1092, 218] on icon "delete" at bounding box center [1089, 222] width 11 height 11
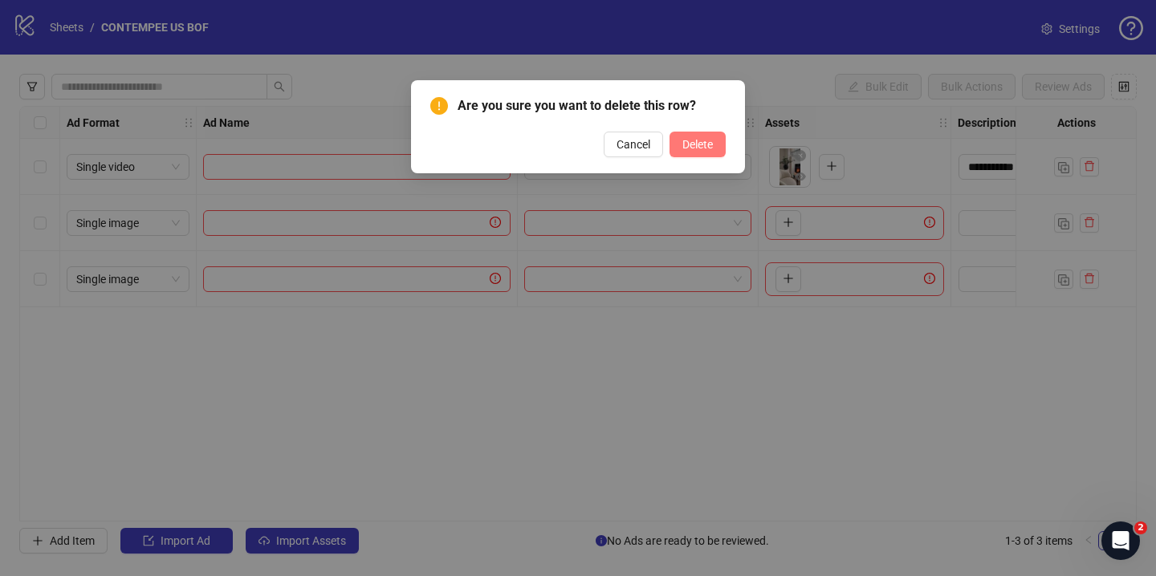
click at [692, 153] on button "Delete" at bounding box center [698, 145] width 56 height 26
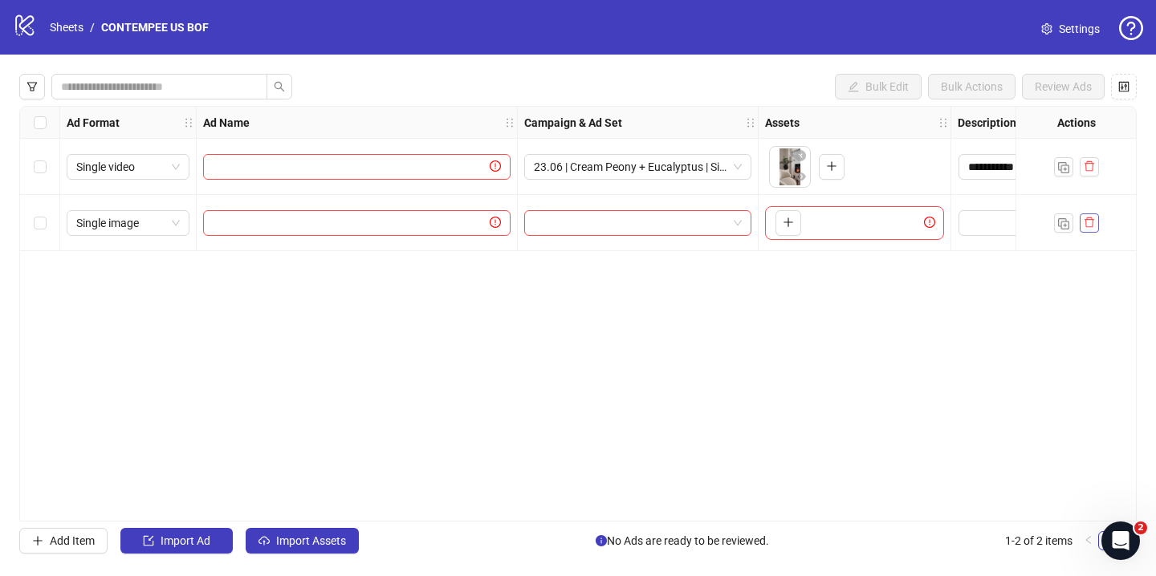
click at [1090, 225] on icon "delete" at bounding box center [1089, 222] width 11 height 11
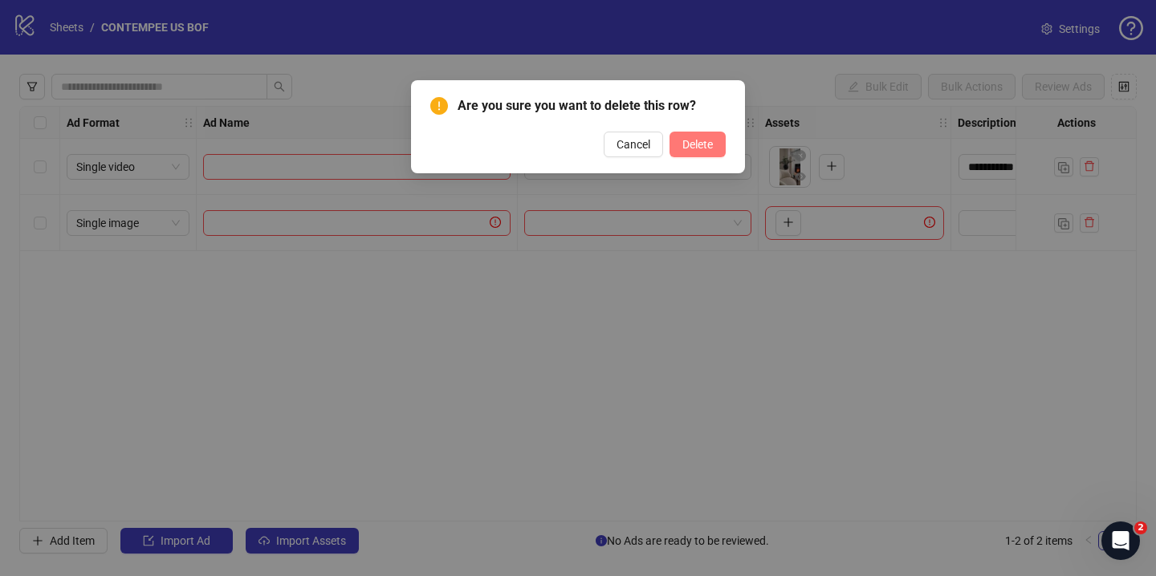
click at [690, 151] on button "Delete" at bounding box center [698, 145] width 56 height 26
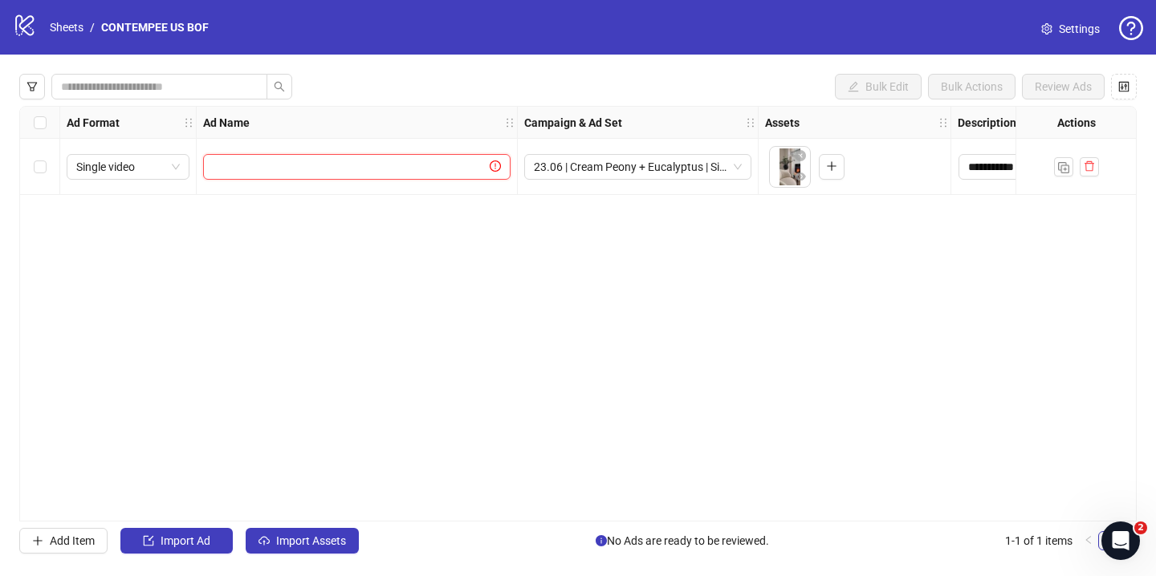
click at [385, 169] on input "text" at bounding box center [350, 167] width 274 height 18
type input "**********"
click at [422, 232] on div "**********" at bounding box center [577, 314] width 1117 height 416
click at [259, 253] on div "**********" at bounding box center [577, 314] width 1117 height 416
click at [69, 27] on link "Sheets" at bounding box center [67, 27] width 40 height 18
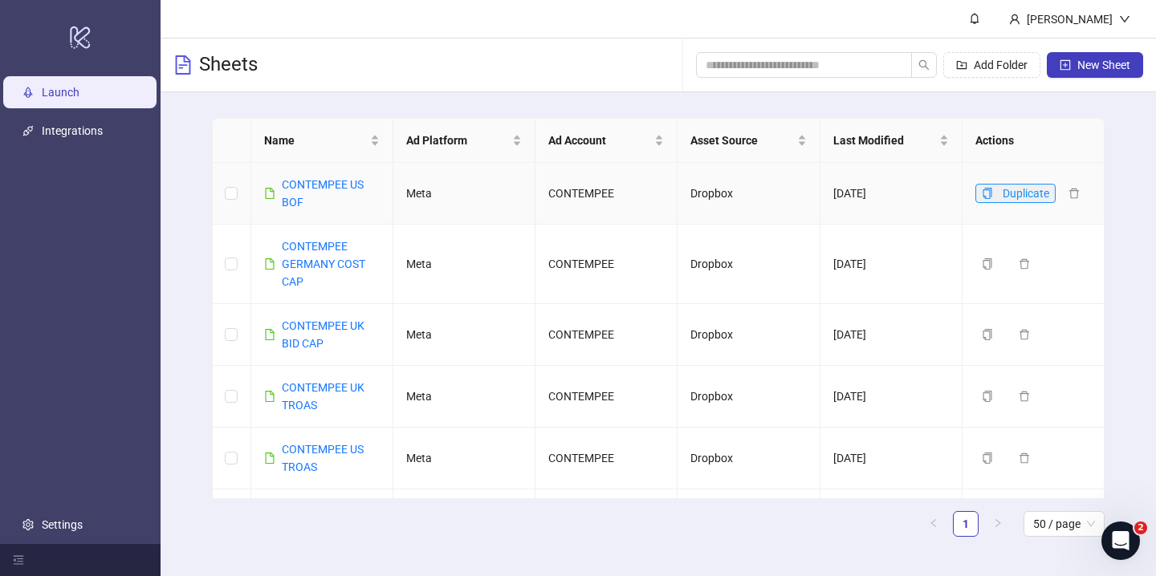
click at [994, 189] on button "Duplicate" at bounding box center [1015, 193] width 80 height 19
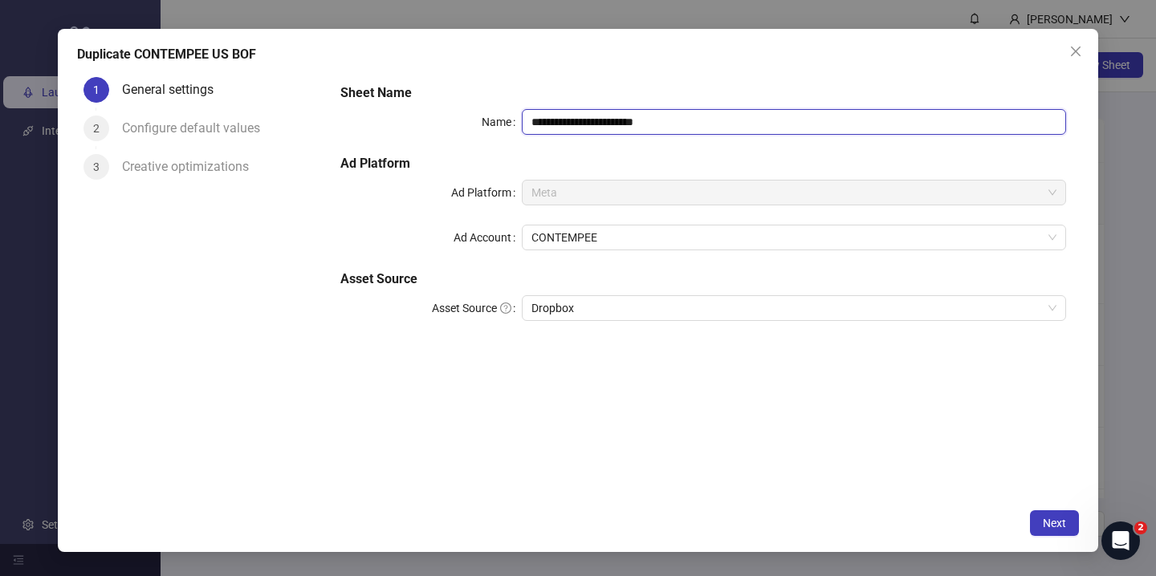
click at [615, 124] on input "**********" at bounding box center [794, 122] width 544 height 26
drag, startPoint x: 700, startPoint y: 126, endPoint x: 640, endPoint y: 130, distance: 60.3
click at [640, 129] on input "**********" at bounding box center [794, 122] width 544 height 26
type input "**********"
click at [828, 425] on div "**********" at bounding box center [703, 286] width 751 height 430
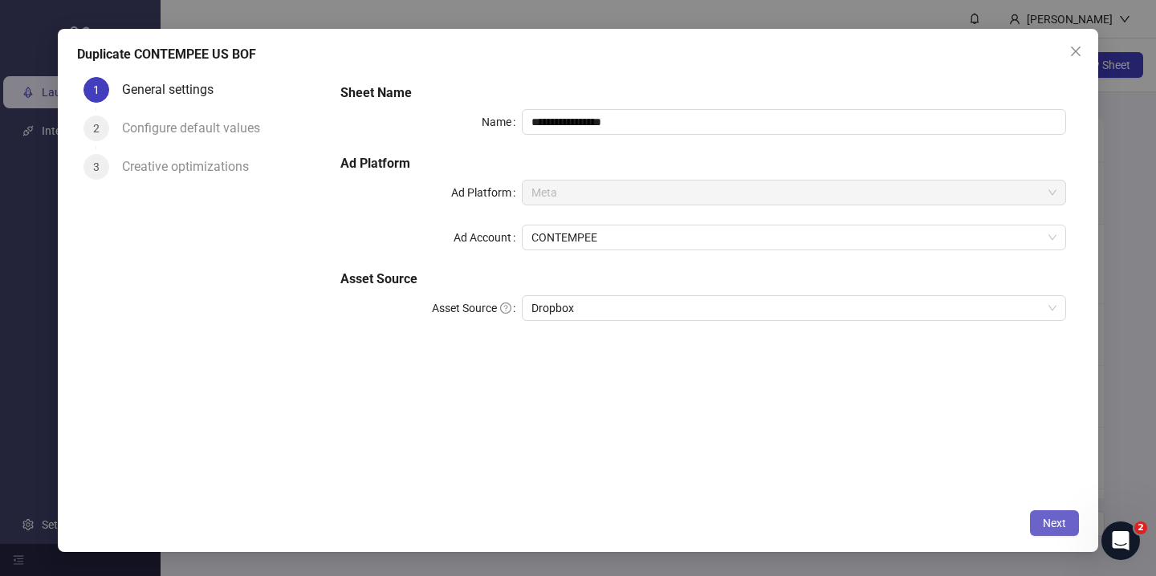
click at [1043, 518] on span "Next" at bounding box center [1054, 523] width 23 height 13
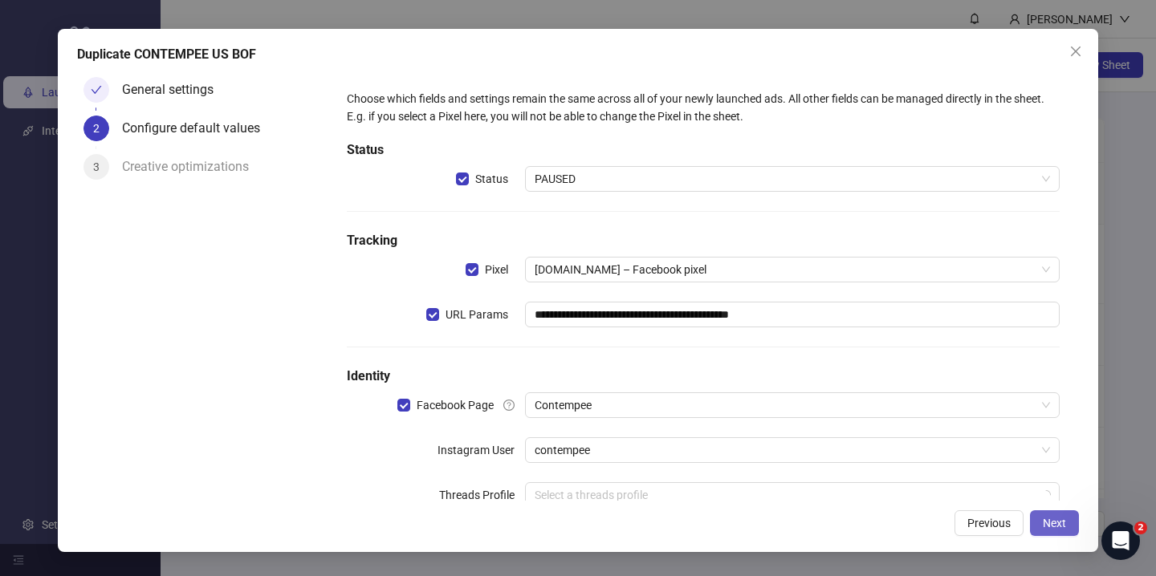
click at [1043, 518] on span "Next" at bounding box center [1054, 523] width 23 height 13
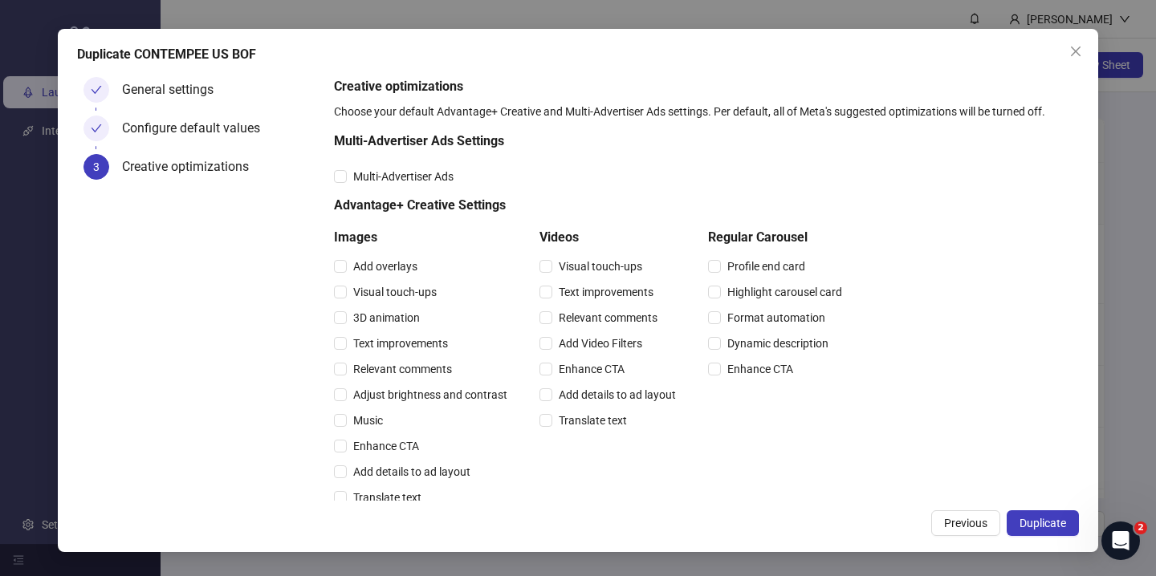
click at [1043, 518] on span "Duplicate" at bounding box center [1043, 523] width 47 height 13
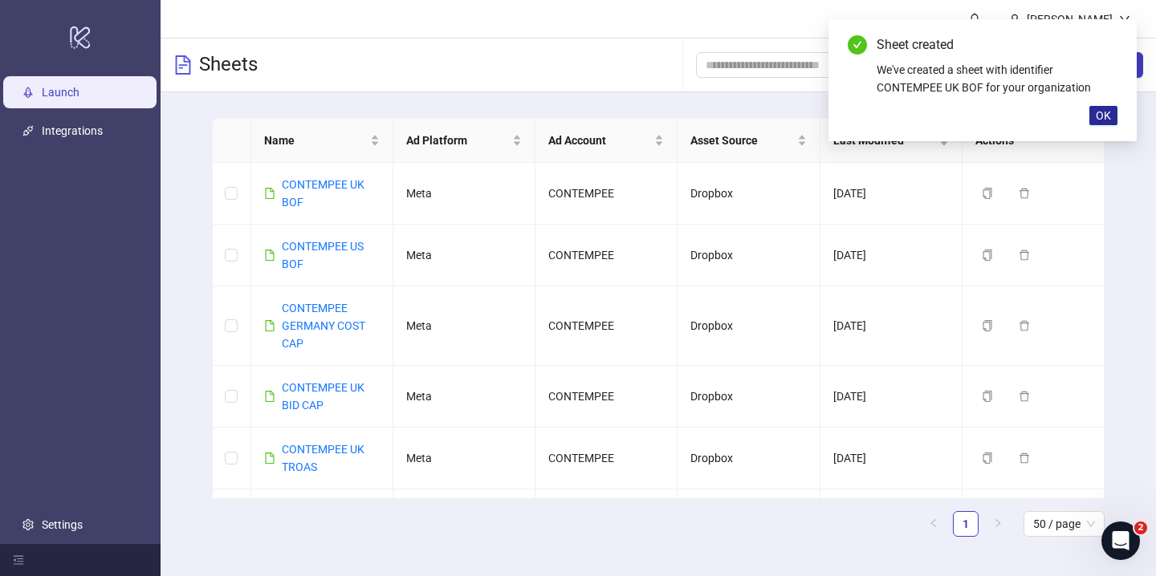
click at [1093, 118] on button "OK" at bounding box center [1103, 115] width 28 height 19
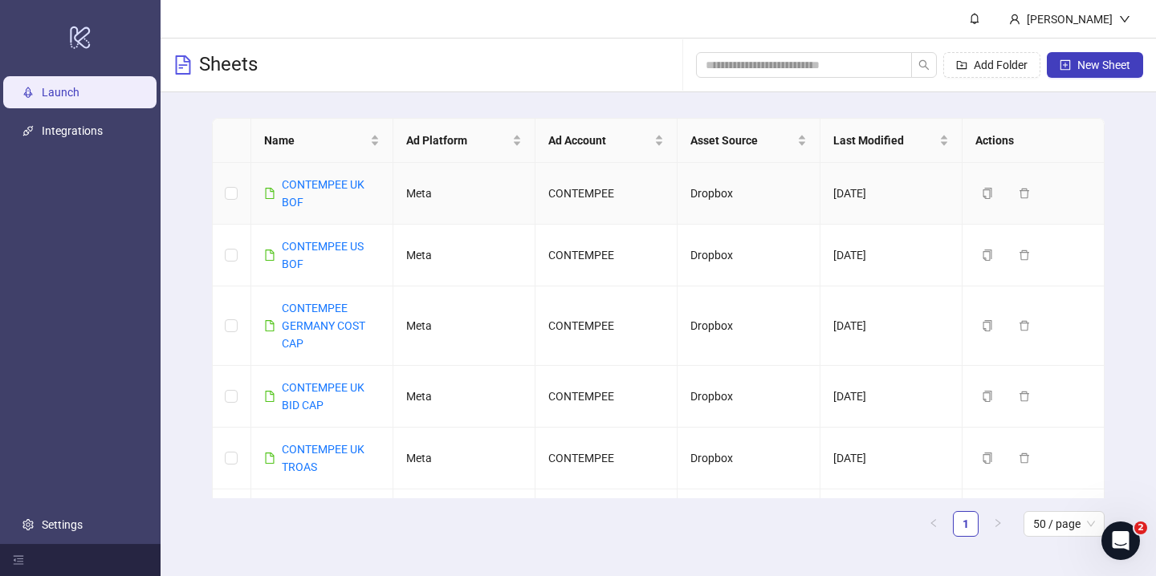
click at [336, 192] on div "CONTEMPEE UK BOF" at bounding box center [331, 193] width 98 height 35
click at [325, 183] on link "CONTEMPEE UK BOF" at bounding box center [323, 193] width 83 height 31
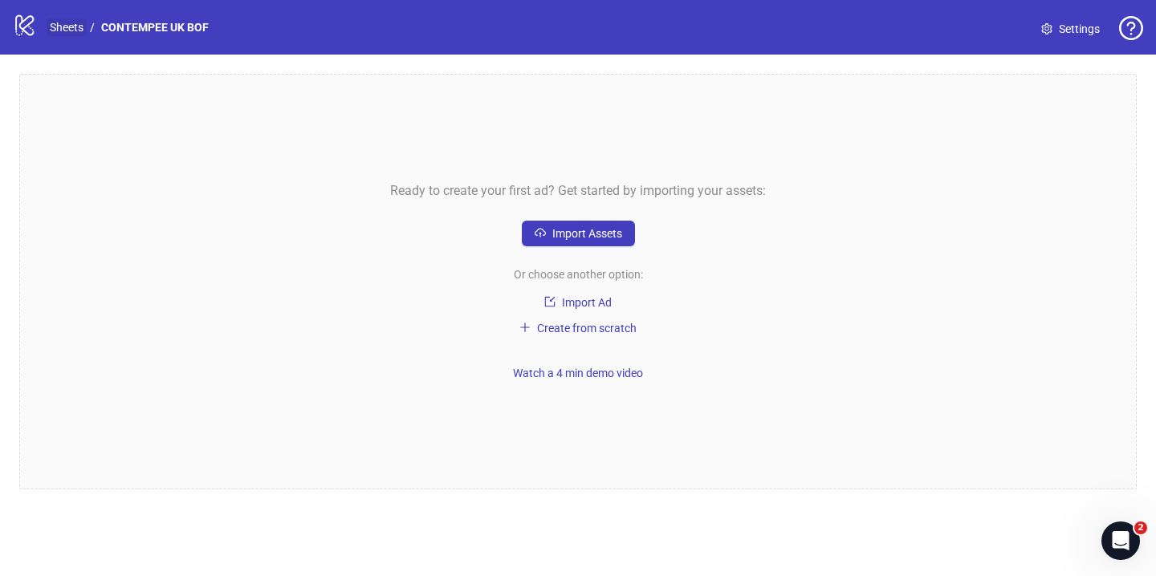
click at [59, 22] on link "Sheets" at bounding box center [67, 27] width 40 height 18
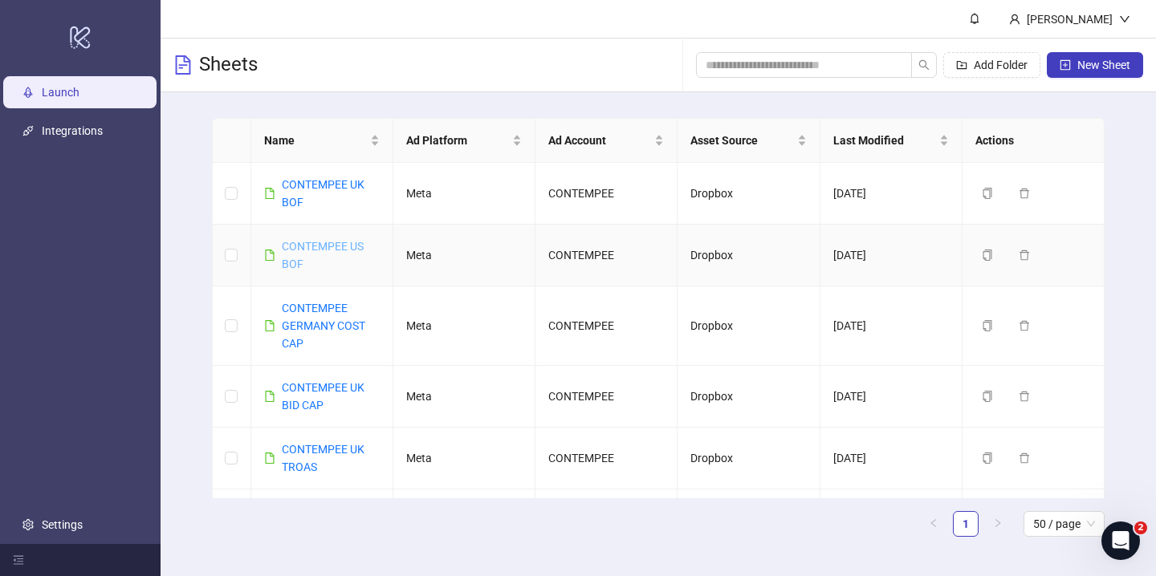
click at [284, 250] on link "CONTEMPEE US BOF" at bounding box center [323, 255] width 82 height 31
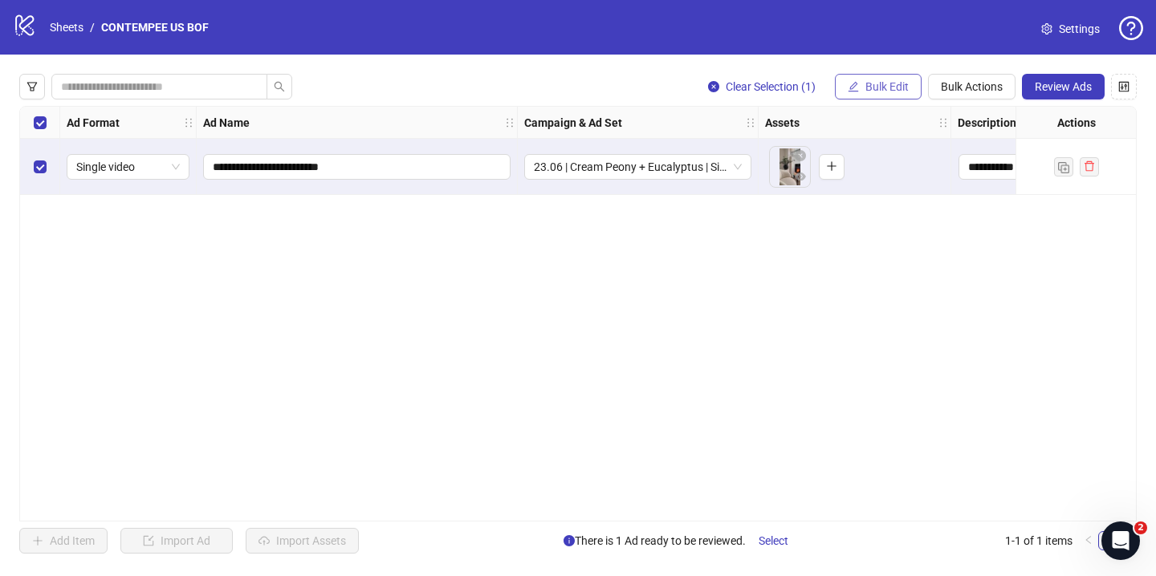
click at [902, 96] on button "Bulk Edit" at bounding box center [878, 87] width 87 height 26
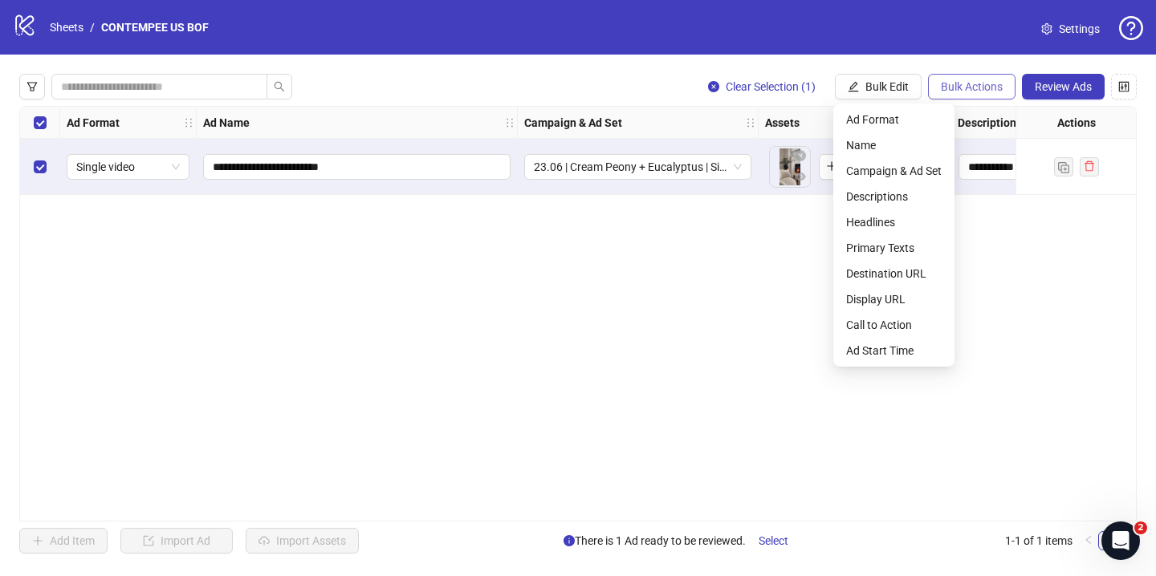
click at [951, 96] on button "Bulk Actions" at bounding box center [972, 87] width 88 height 26
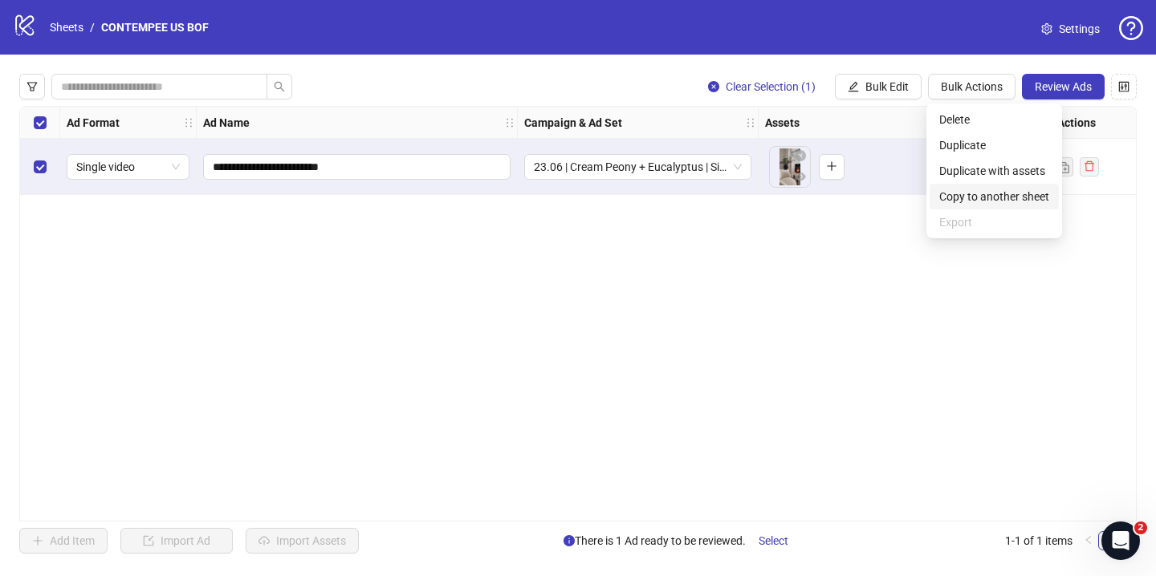
click at [991, 189] on span "Copy to another sheet" at bounding box center [994, 197] width 110 height 18
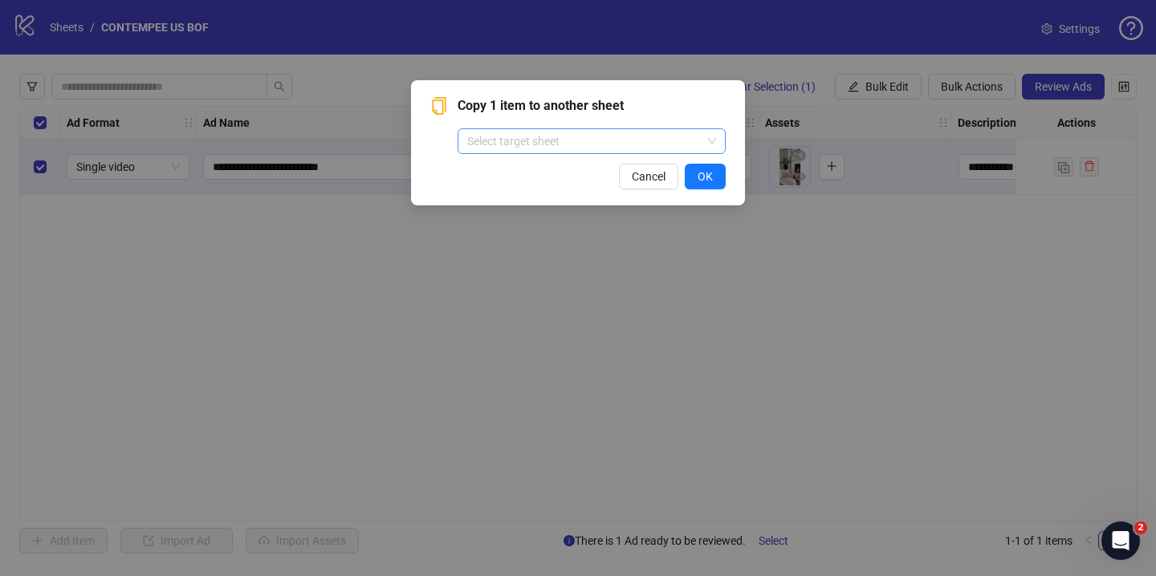
click at [613, 140] on input "search" at bounding box center [584, 141] width 234 height 24
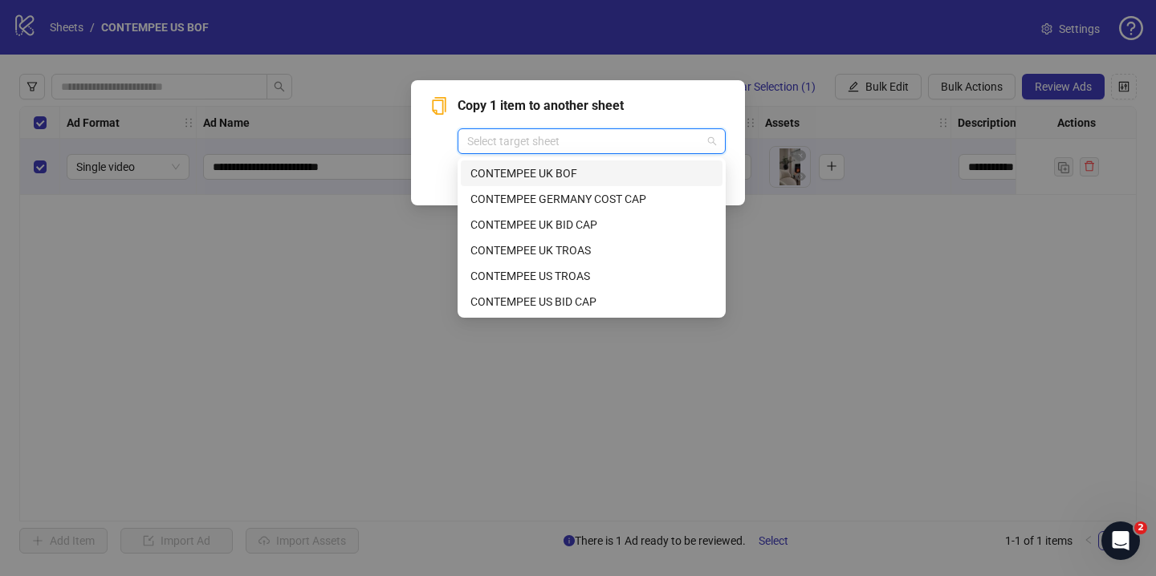
click at [579, 178] on div "CONTEMPEE UK BOF" at bounding box center [591, 174] width 242 height 18
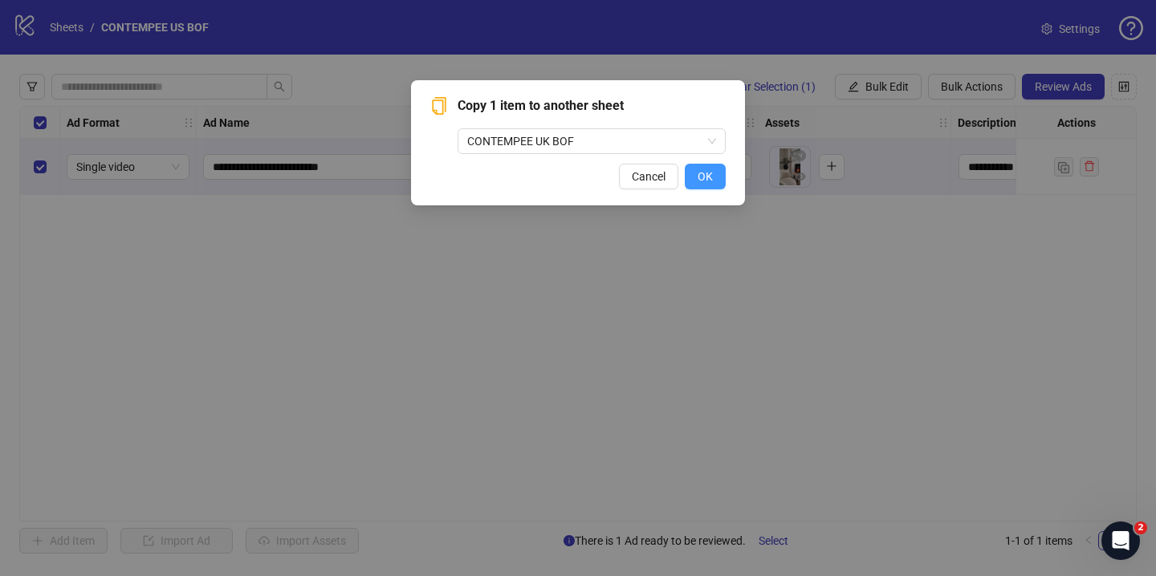
click at [702, 173] on span "OK" at bounding box center [705, 176] width 15 height 13
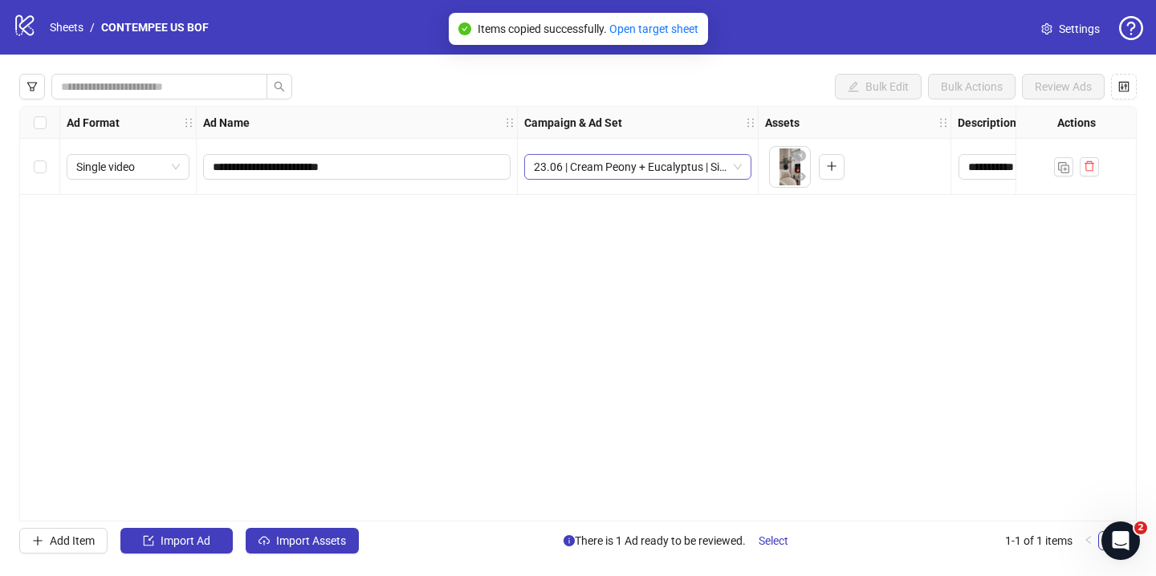
click at [700, 173] on span "23.06 | Cream Peony + Eucalyptus | Siobhan - Now Available | US – Copy (copy)" at bounding box center [638, 167] width 208 height 24
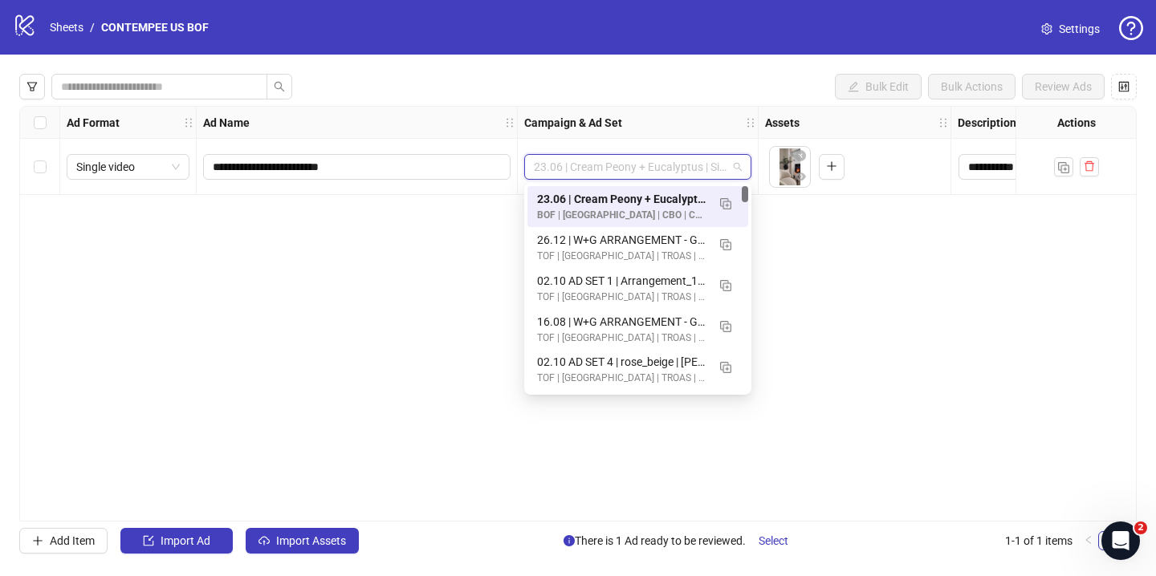
click at [82, 39] on div "logo/logo-mobile Sheets / CONTEMPEE US BOF" at bounding box center [114, 27] width 202 height 29
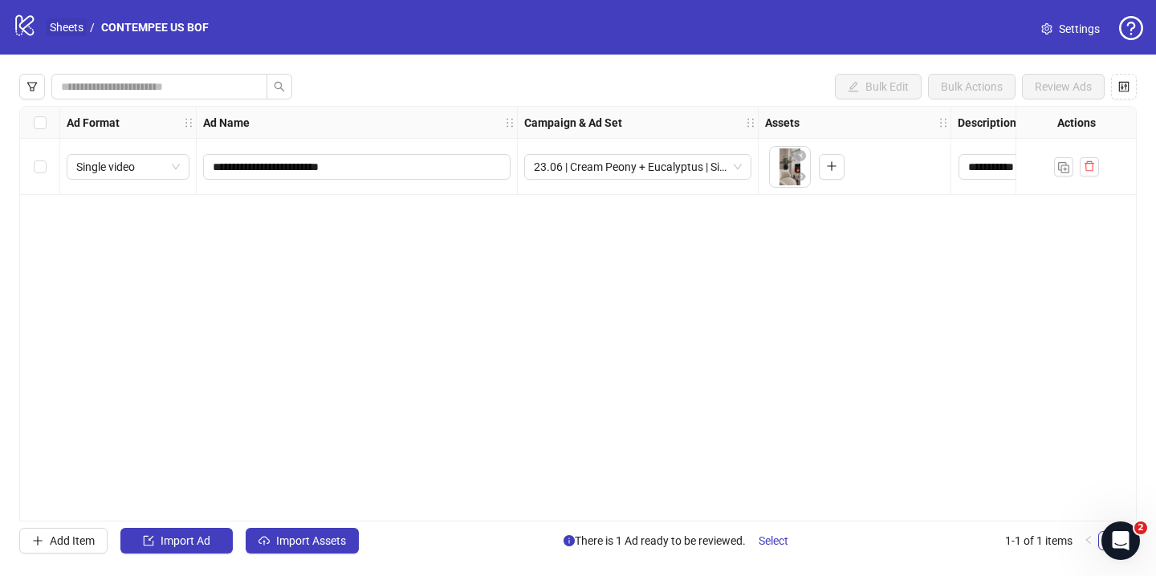
click at [74, 34] on link "Sheets" at bounding box center [67, 27] width 40 height 18
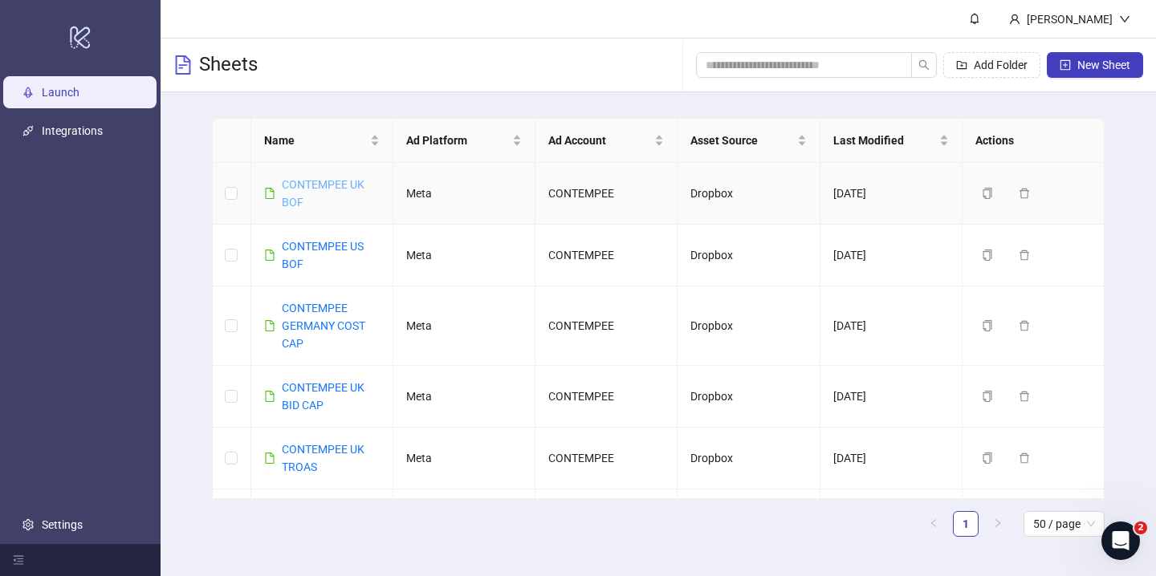
click at [315, 179] on link "CONTEMPEE UK BOF" at bounding box center [323, 193] width 83 height 31
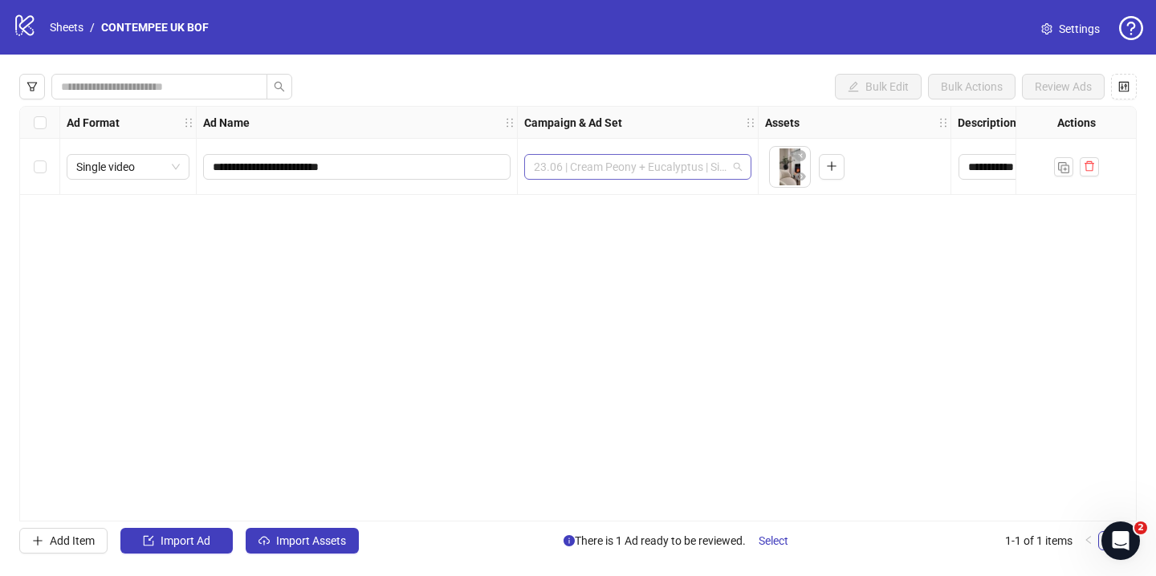
click at [694, 163] on span "23.06 | Cream Peony + Eucalyptus | Siobhan - Now Available | US – Copy (copy)" at bounding box center [638, 167] width 208 height 24
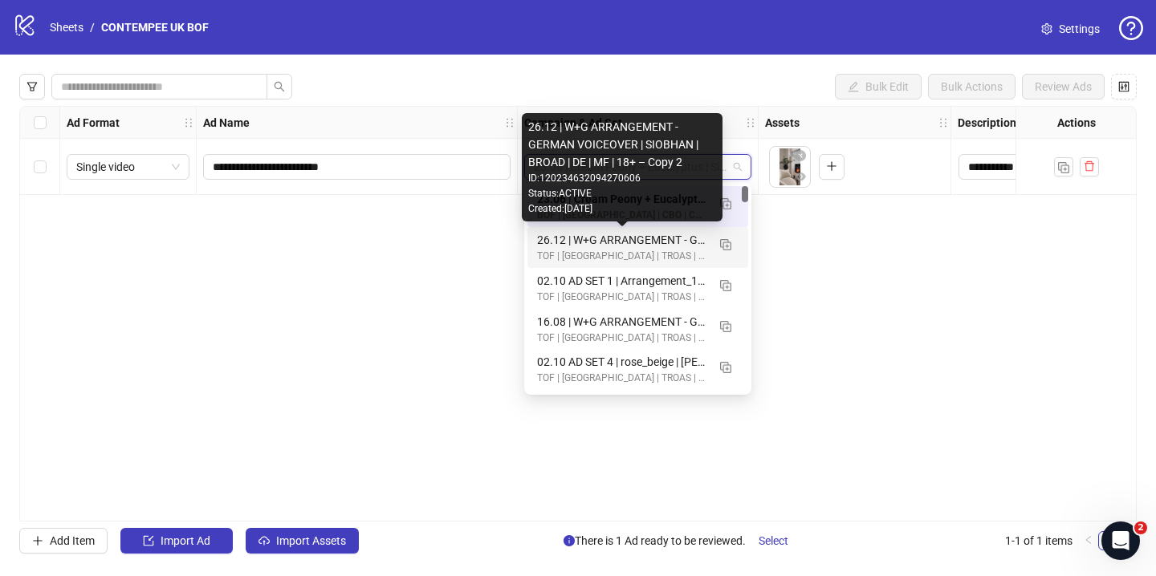
scroll to position [2, 0]
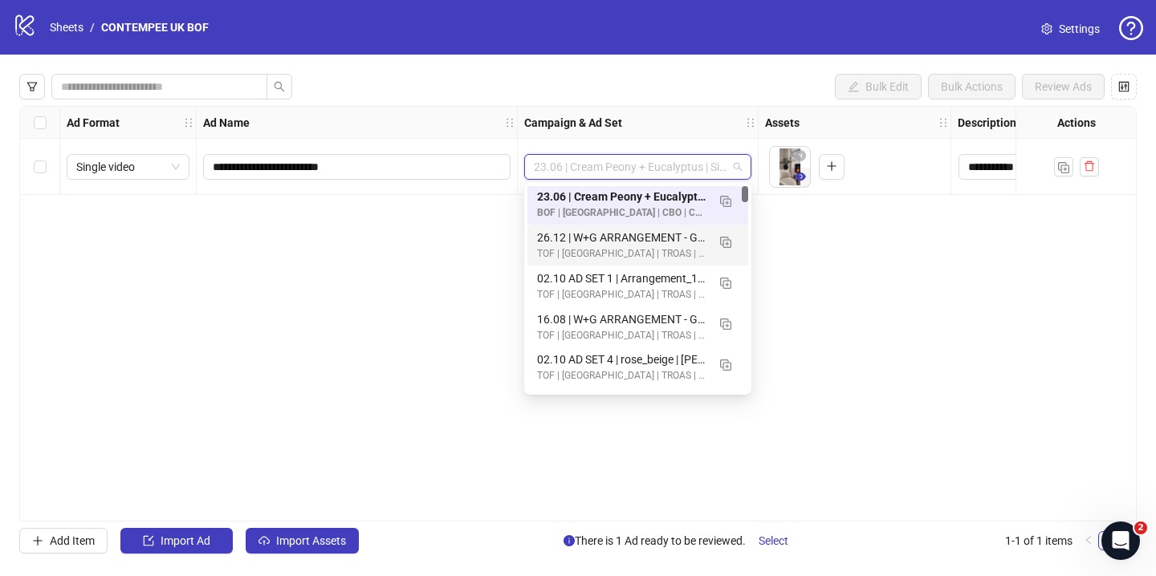
click at [791, 172] on button "button" at bounding box center [800, 177] width 19 height 19
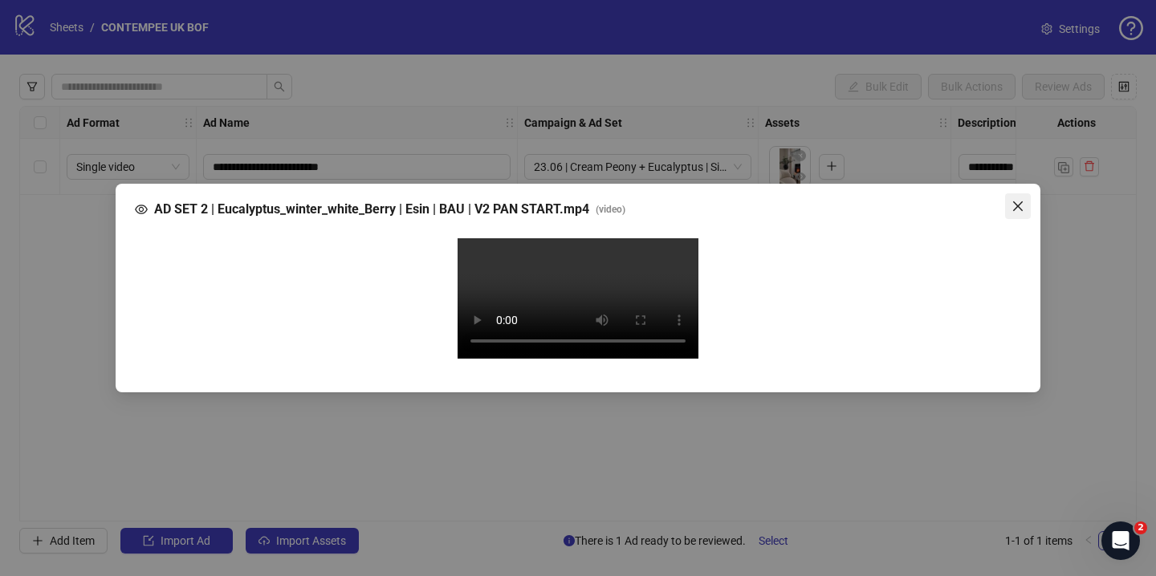
click at [1030, 200] on span "Close" at bounding box center [1018, 206] width 26 height 13
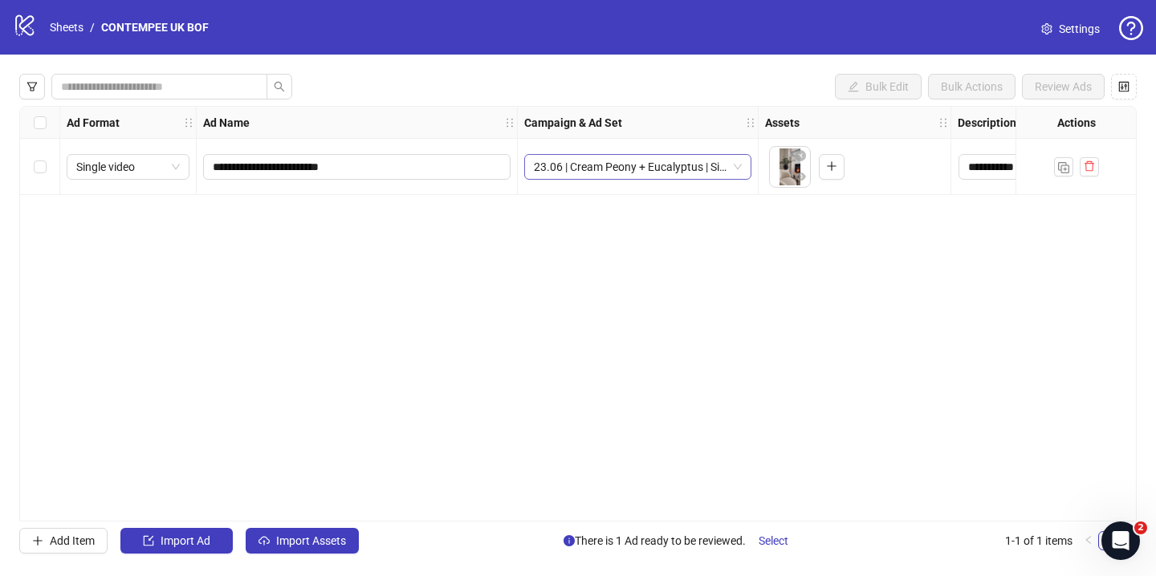
click at [609, 169] on span "23.06 | Cream Peony + Eucalyptus | Siobhan - Now Available | US – Copy (copy)" at bounding box center [638, 167] width 208 height 24
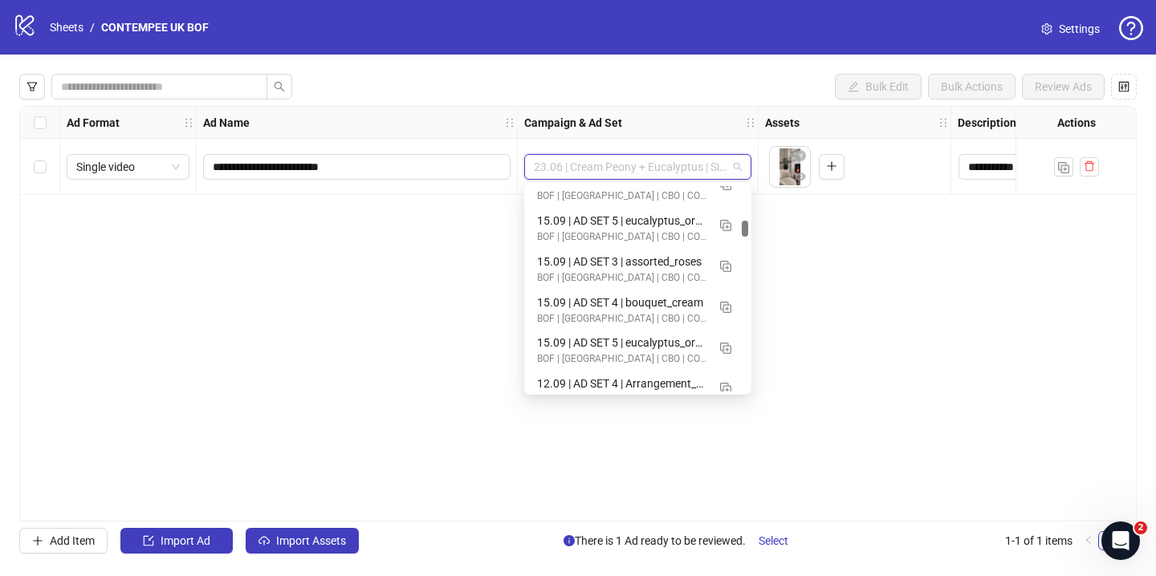
scroll to position [3132, 0]
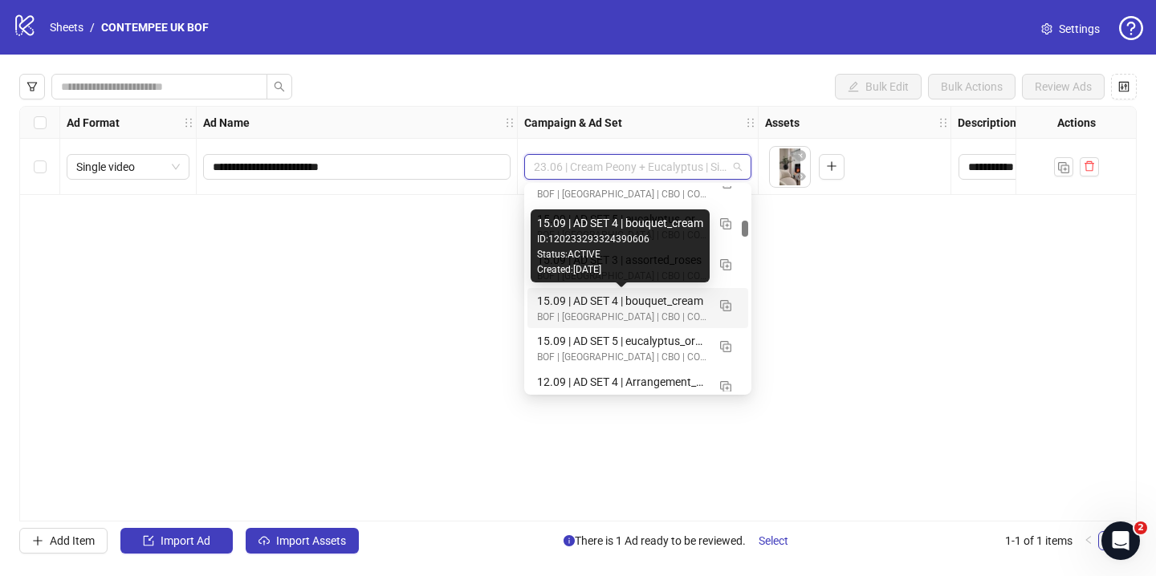
click at [641, 306] on div "15.09 | AD SET 4 | bouquet_cream" at bounding box center [621, 301] width 169 height 18
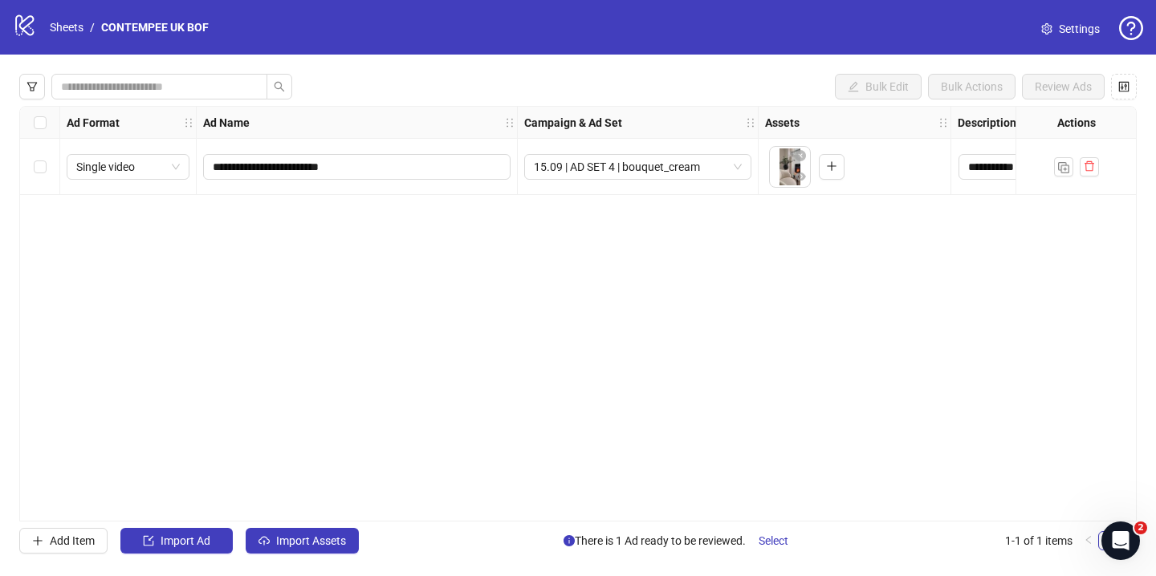
click at [725, 216] on div "**********" at bounding box center [577, 314] width 1117 height 416
click at [743, 178] on div "15.09 | AD SET 4 | bouquet_cream" at bounding box center [637, 167] width 227 height 26
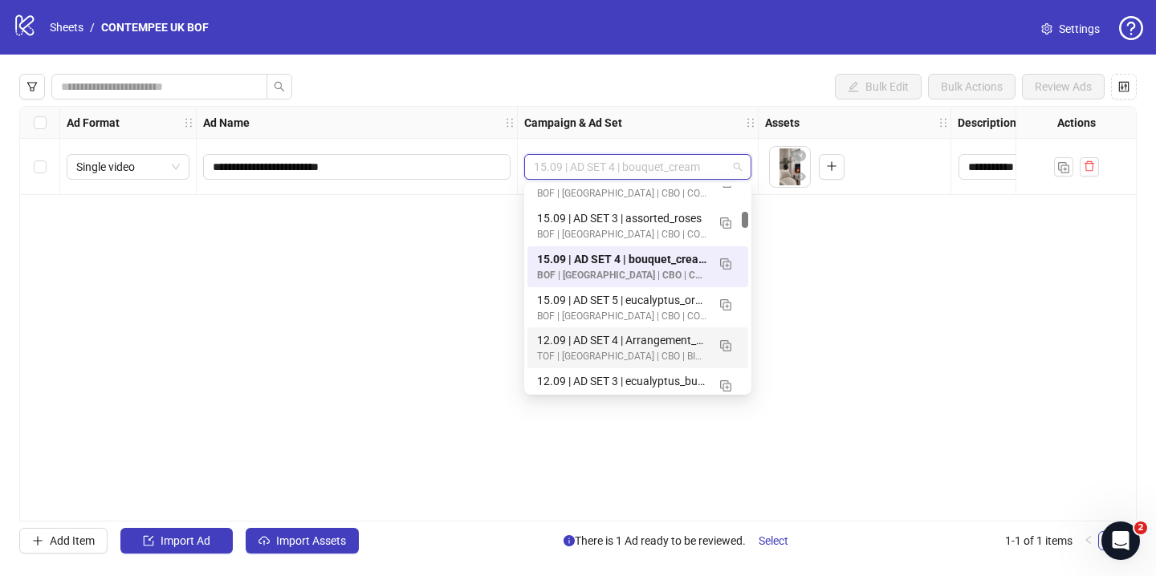
scroll to position [2250, 0]
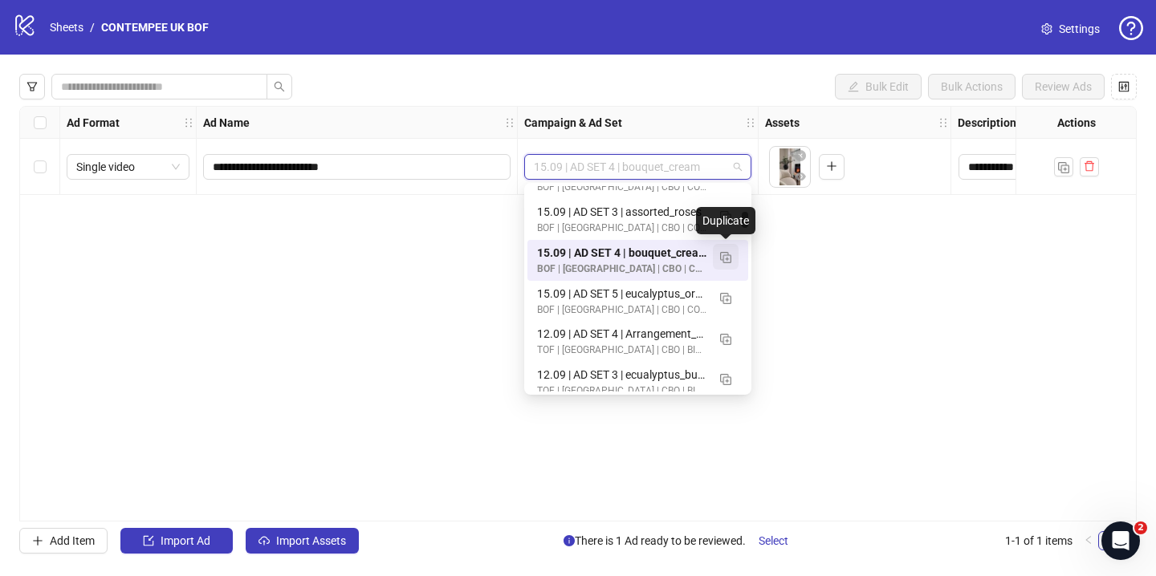
click at [730, 256] on img "button" at bounding box center [725, 257] width 11 height 11
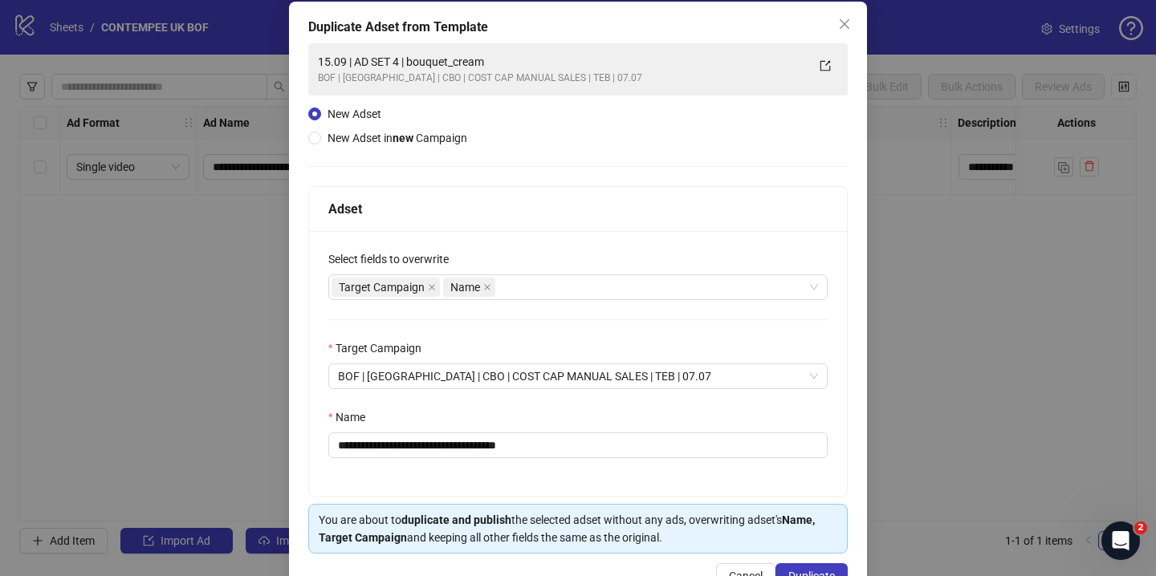
scroll to position [128, 0]
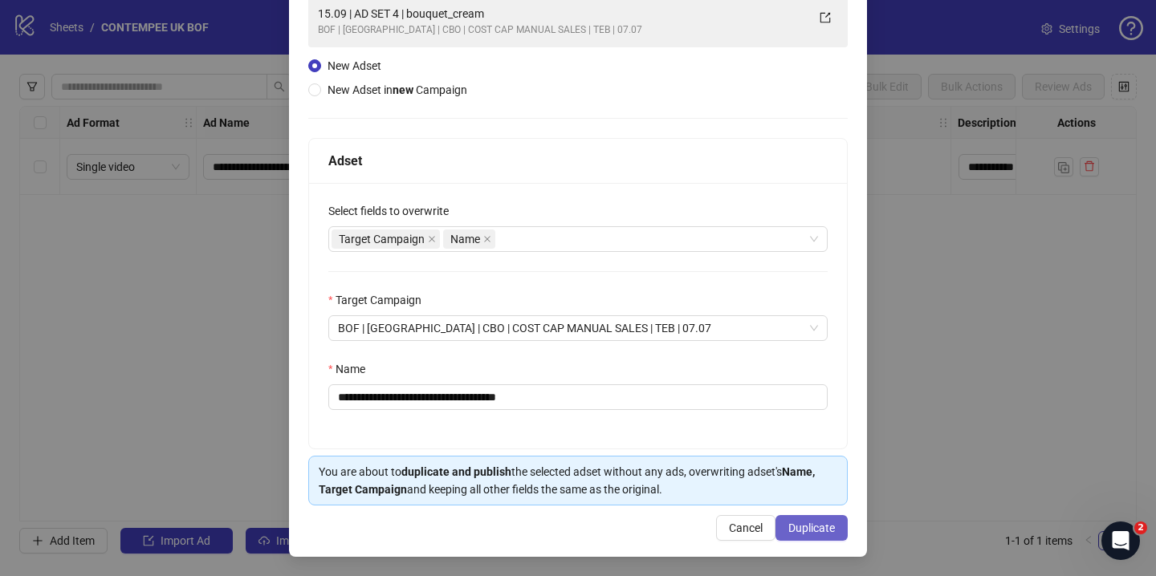
click at [811, 527] on span "Duplicate" at bounding box center [811, 528] width 47 height 13
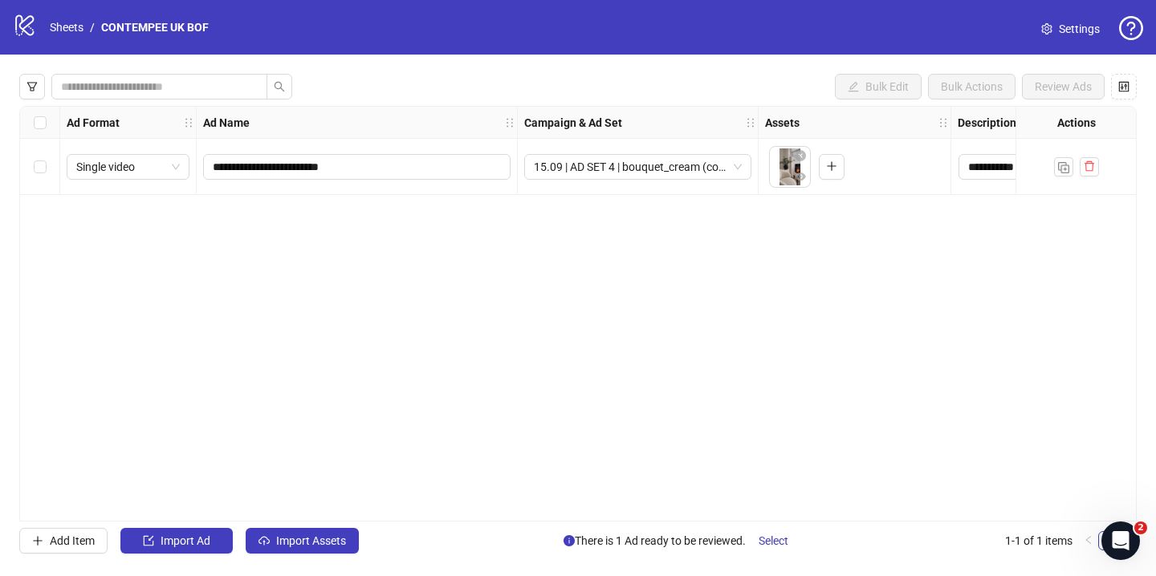
click at [839, 279] on div "**********" at bounding box center [577, 314] width 1117 height 416
click at [58, 33] on link "Sheets" at bounding box center [67, 27] width 40 height 18
